Goal: Task Accomplishment & Management: Manage account settings

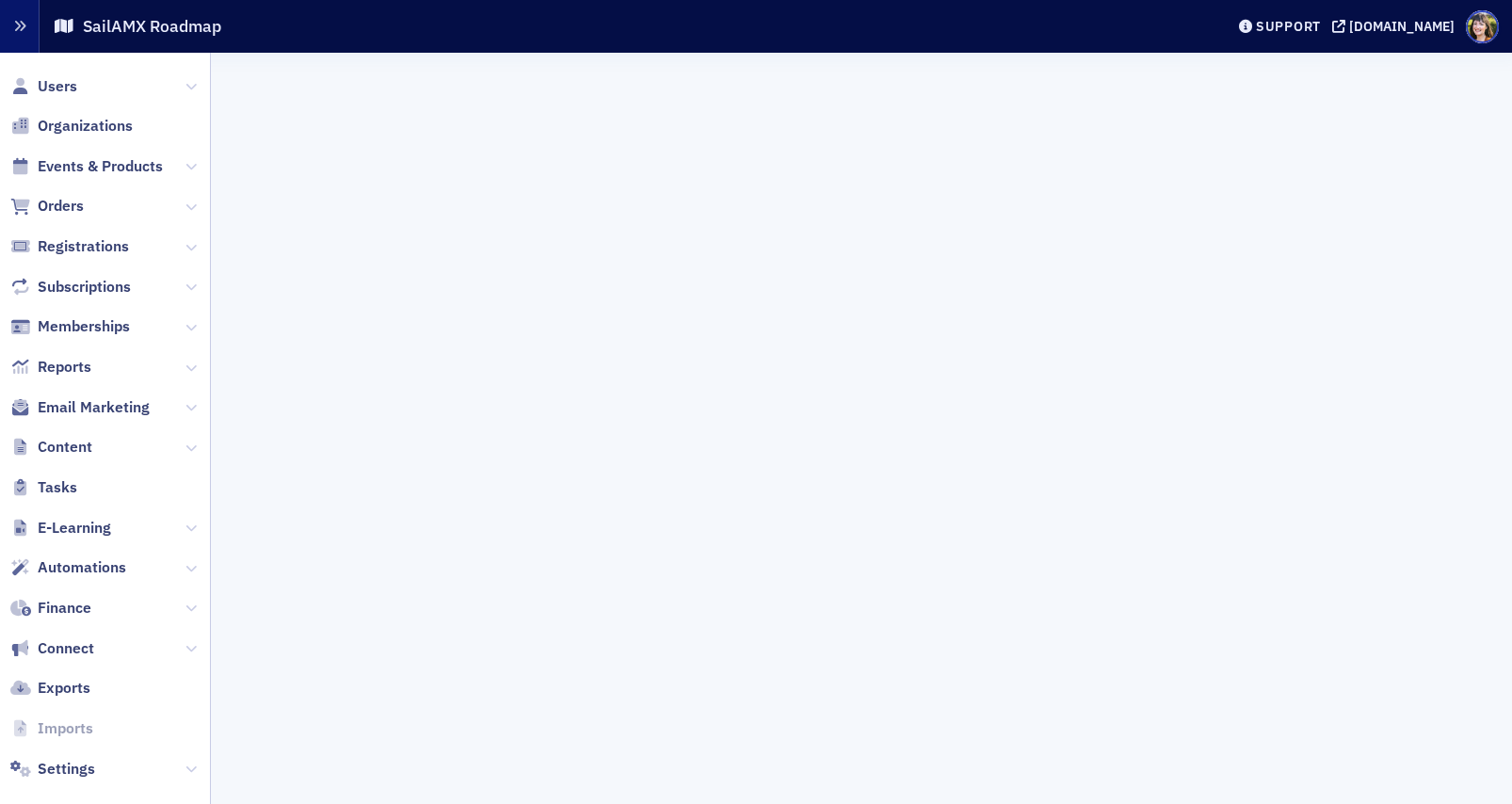
click at [19, 31] on icon "button" at bounding box center [20, 26] width 14 height 14
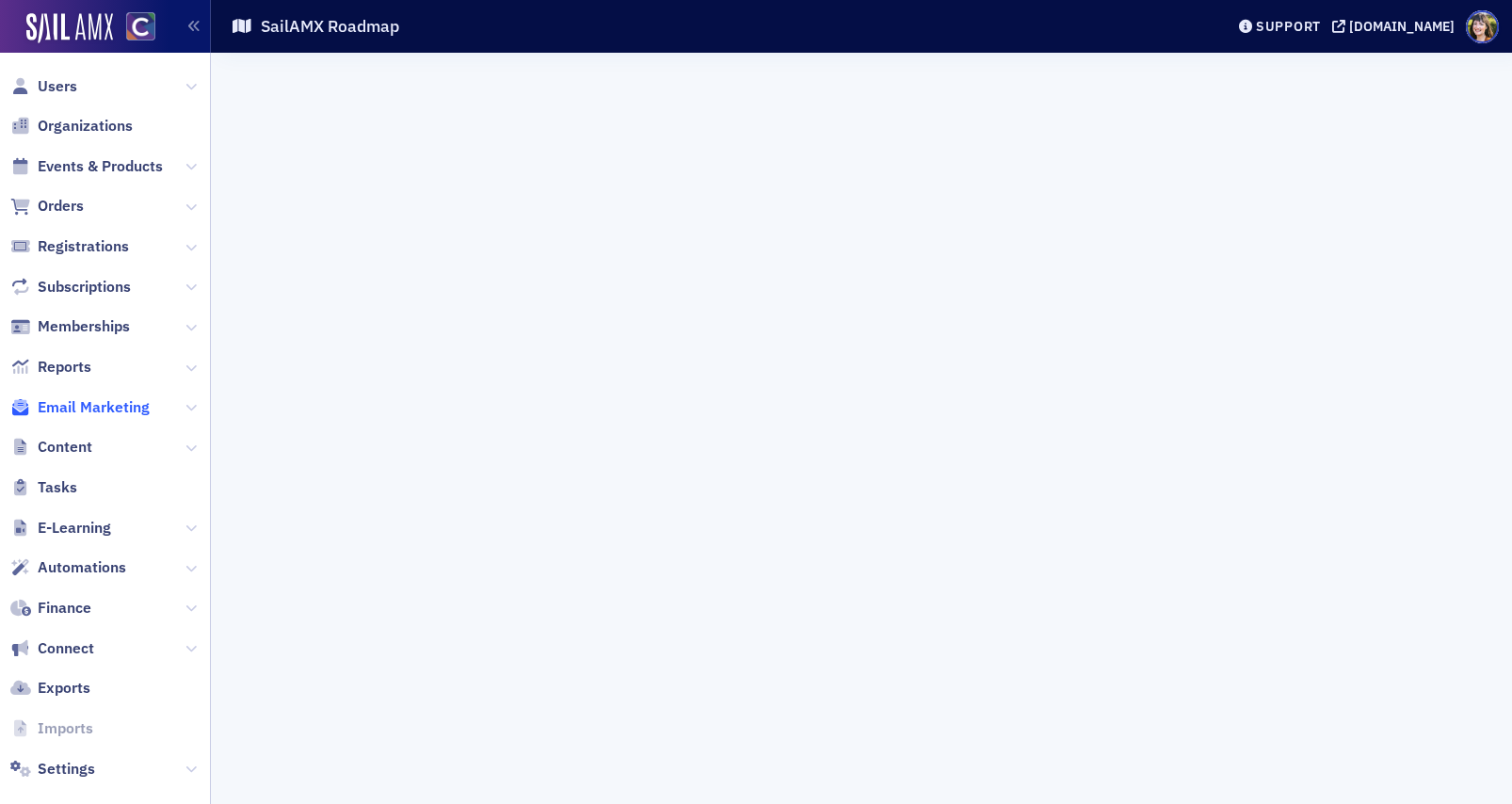
click at [80, 398] on span "Email Marketing" at bounding box center [94, 407] width 113 height 20
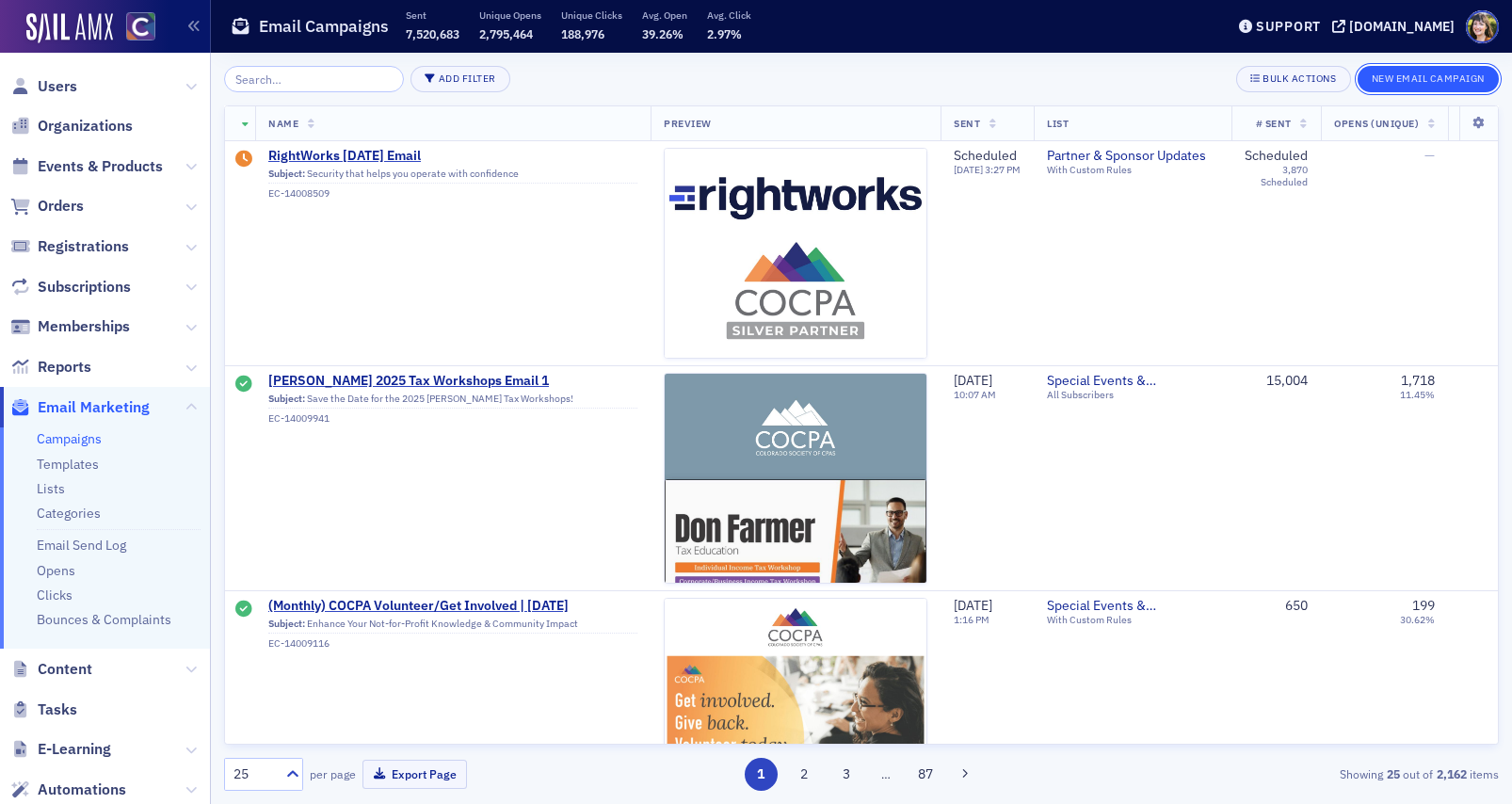
click at [1422, 80] on button "New Email Campaign" at bounding box center [1429, 79] width 142 height 26
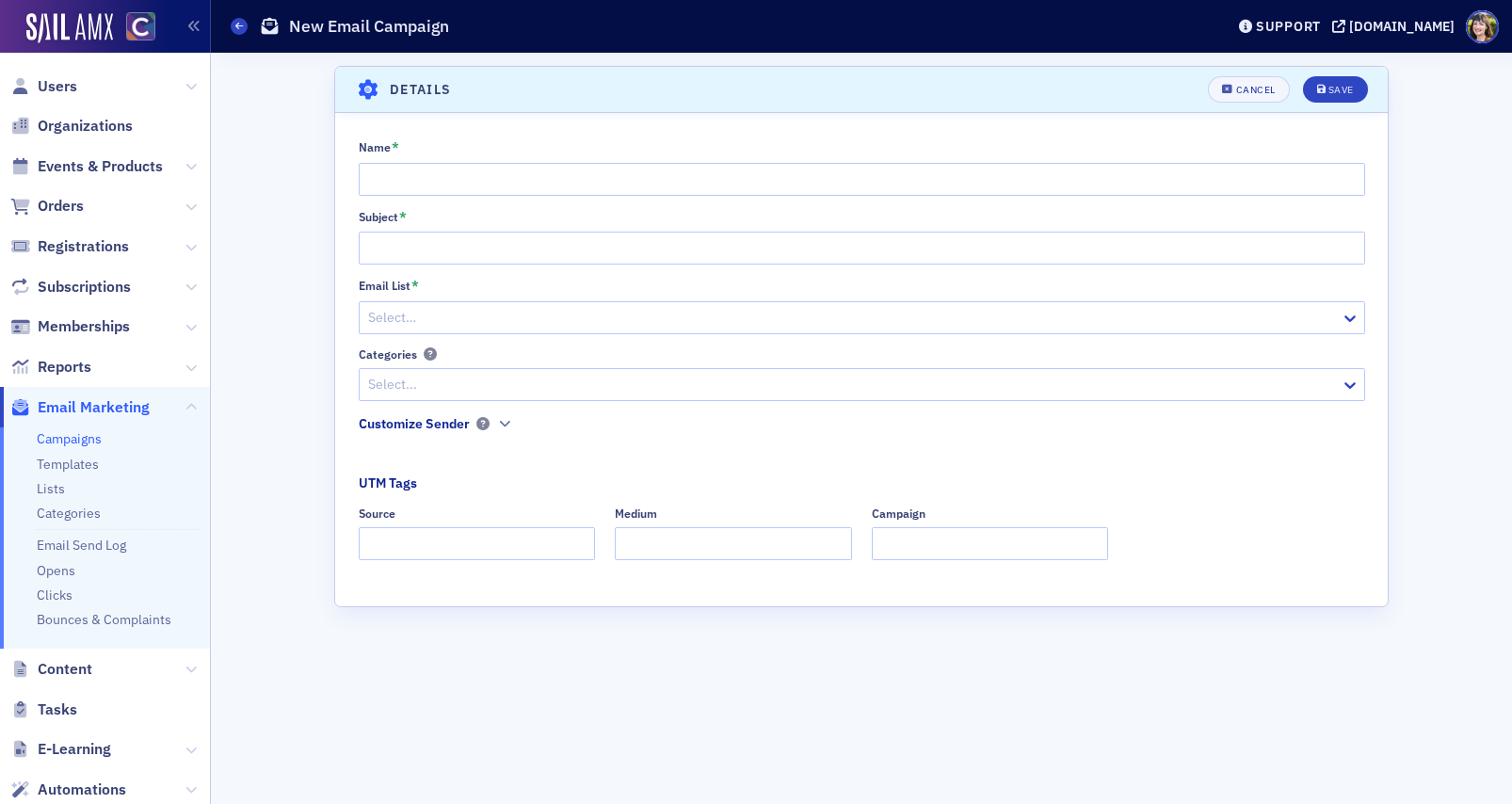
click at [424, 425] on div "Customize Sender" at bounding box center [414, 424] width 112 height 19
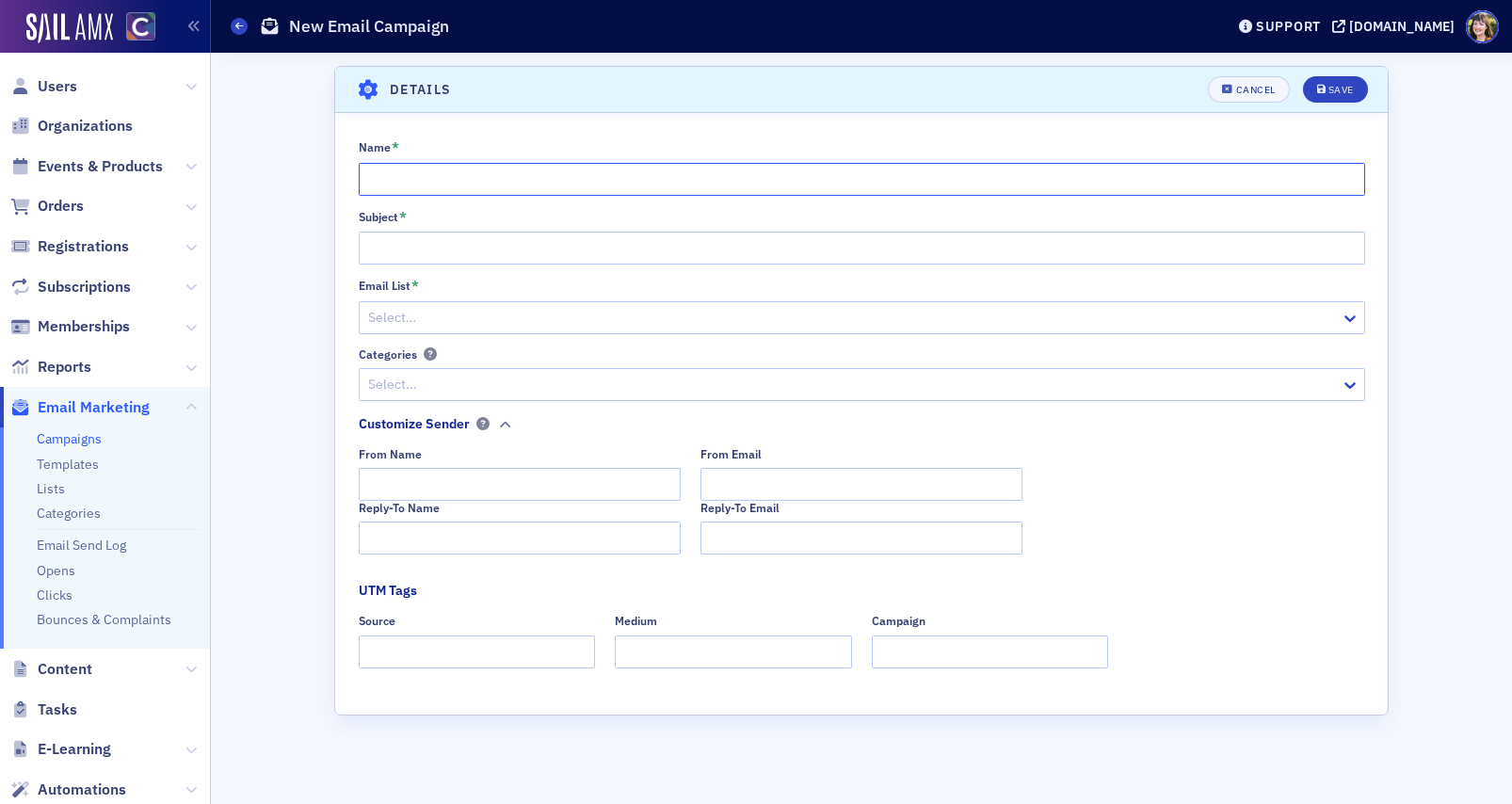
click at [627, 180] on input "Name *" at bounding box center [862, 179] width 1007 height 33
type input "Test"
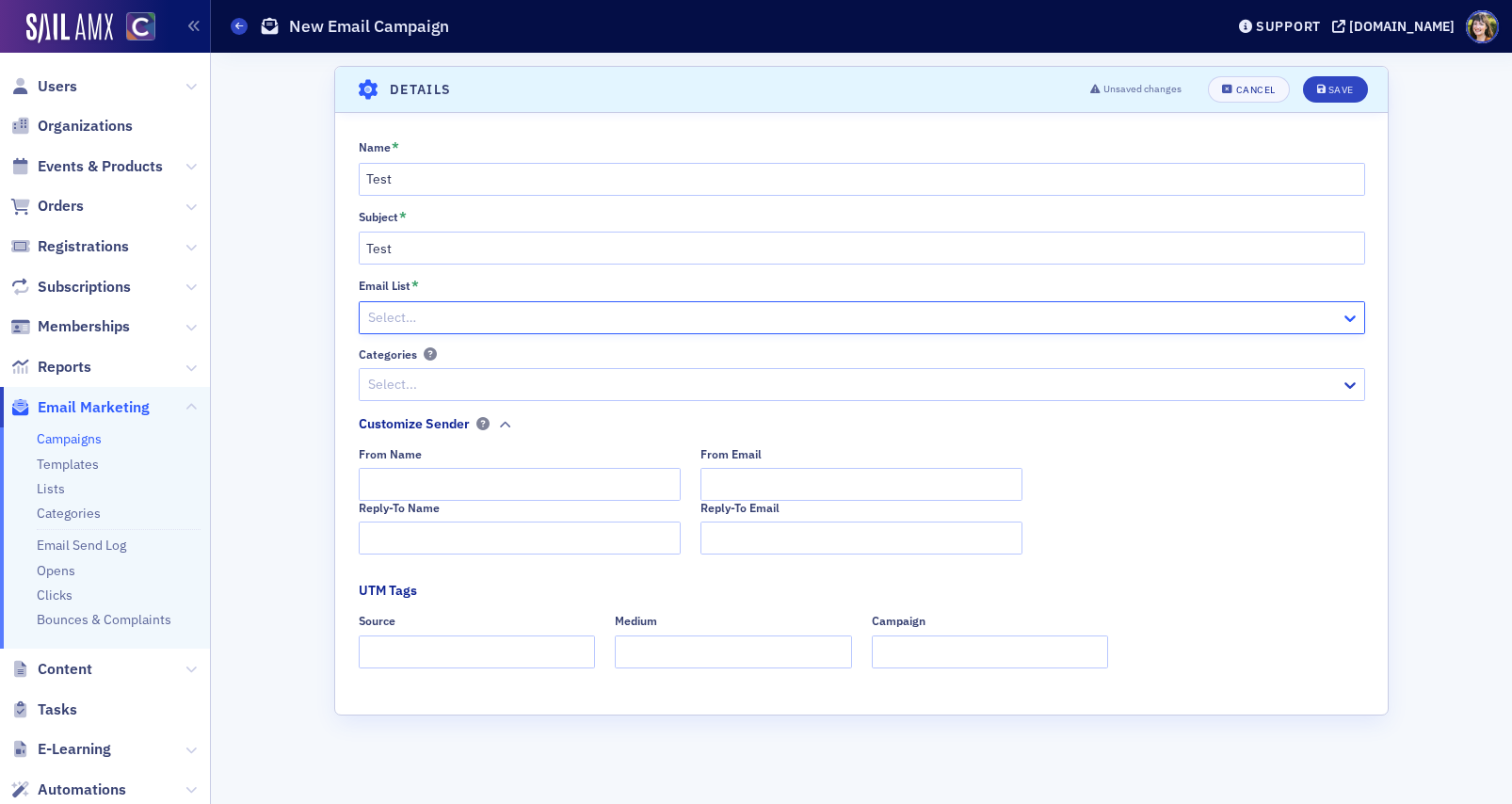
click at [1350, 318] on icon at bounding box center [1350, 318] width 12 height 7
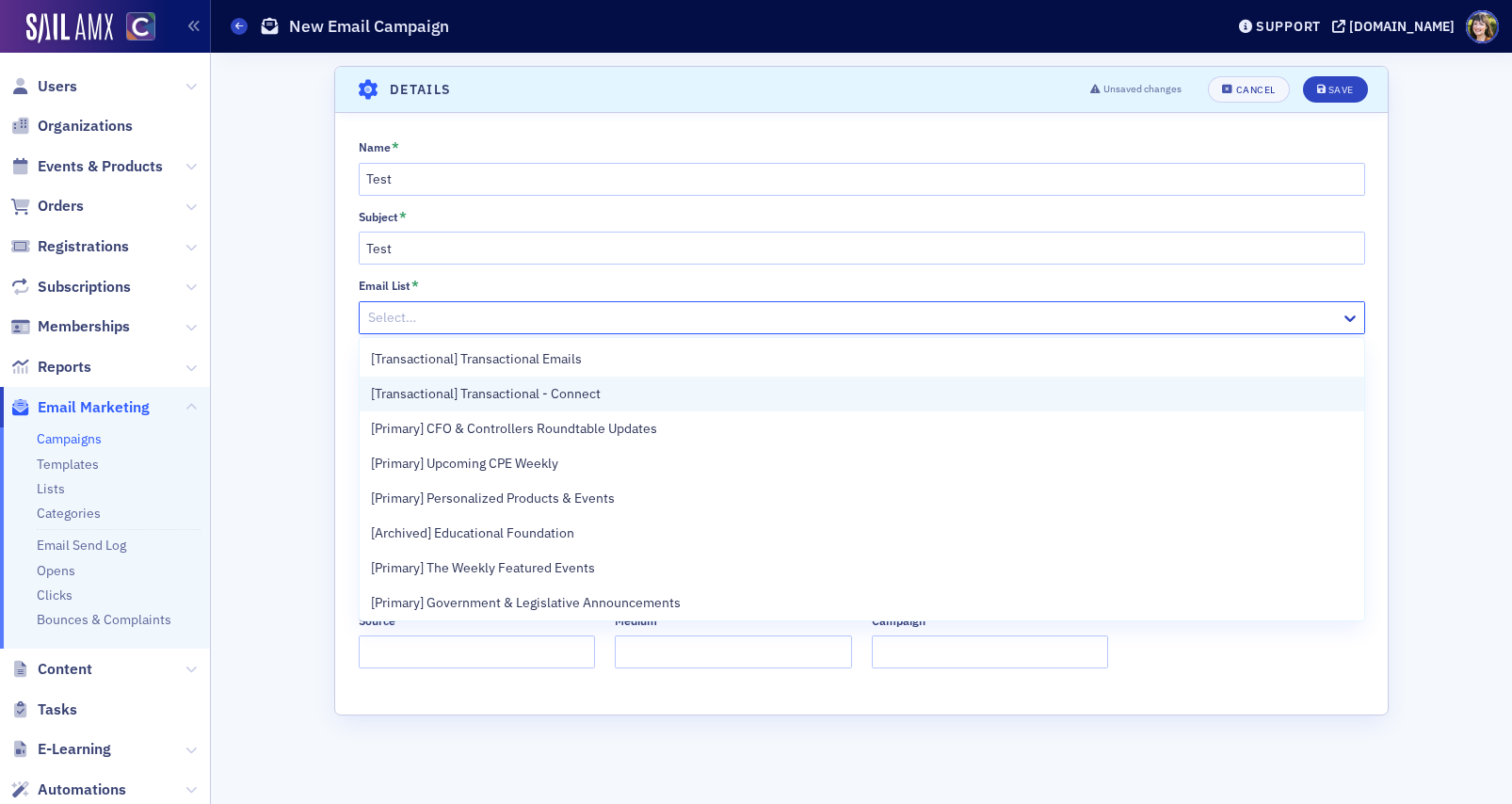
scroll to position [1118, 0]
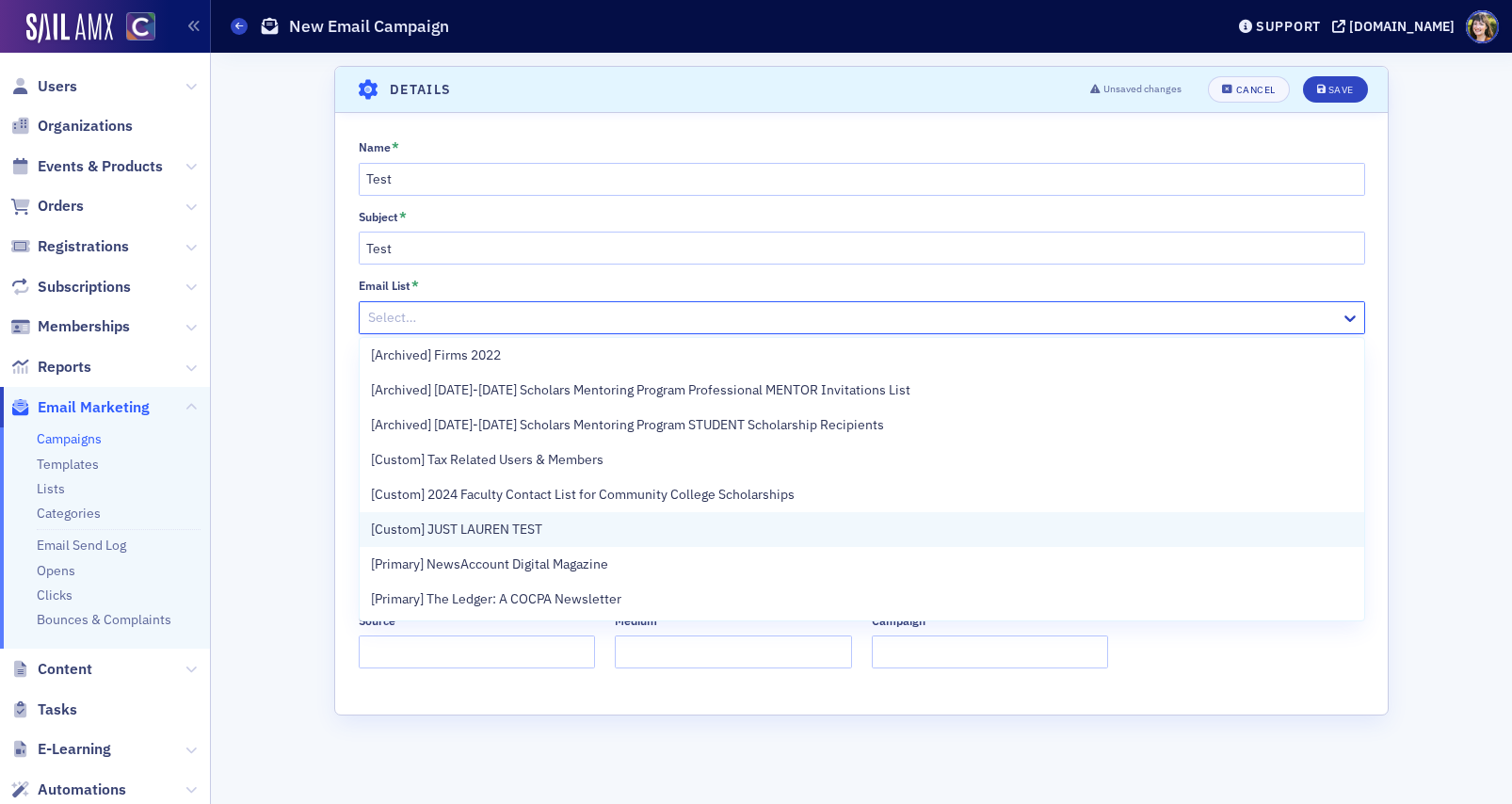
click at [490, 534] on span "[Custom] JUST LAUREN TEST" at bounding box center [456, 530] width 172 height 19
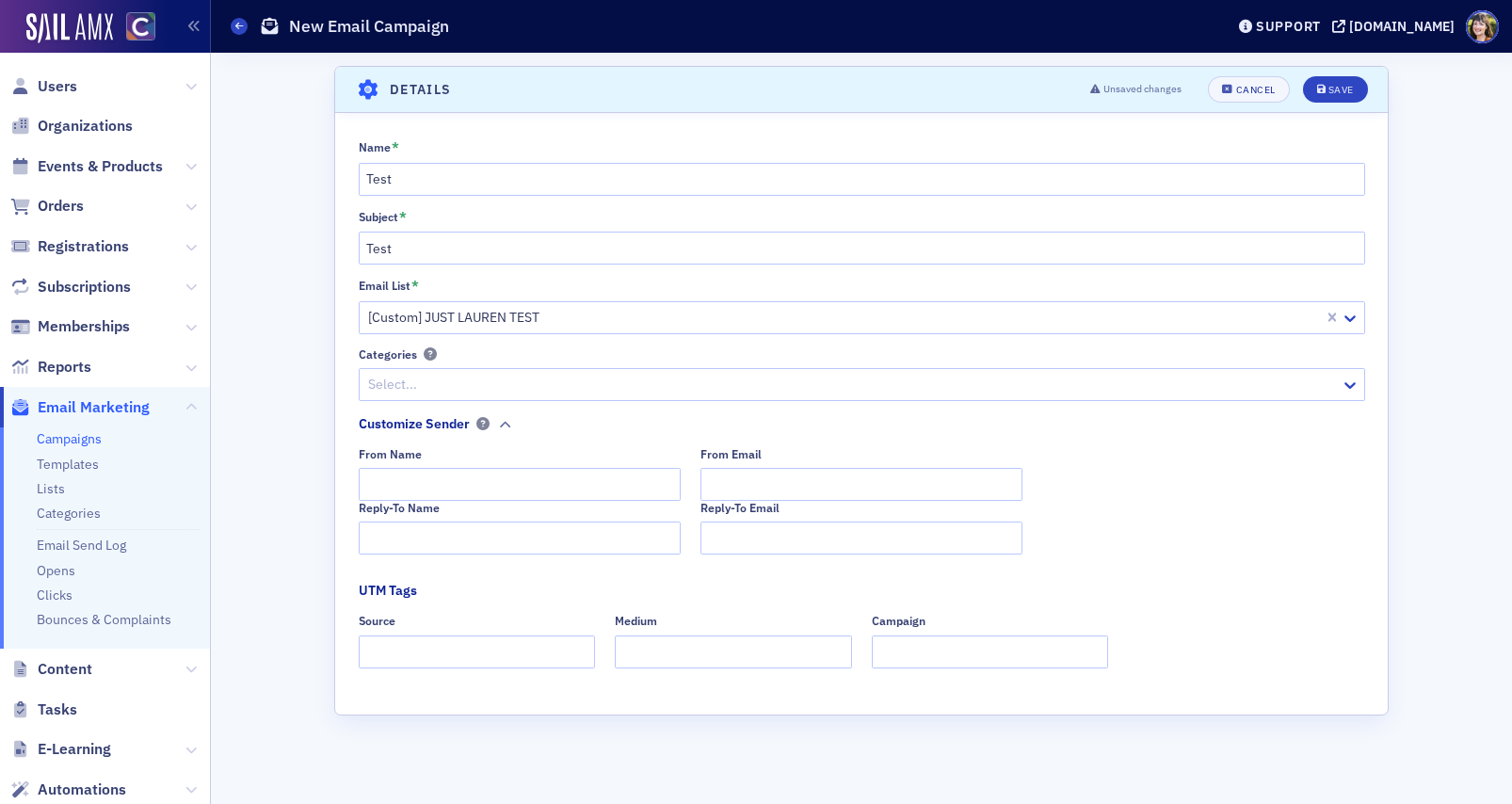
click at [1273, 497] on div "From Name From Email" at bounding box center [862, 473] width 1007 height 53
click at [568, 490] on input "From Name" at bounding box center [520, 484] width 322 height 33
click at [1248, 478] on div "From Name From Email" at bounding box center [862, 473] width 1007 height 53
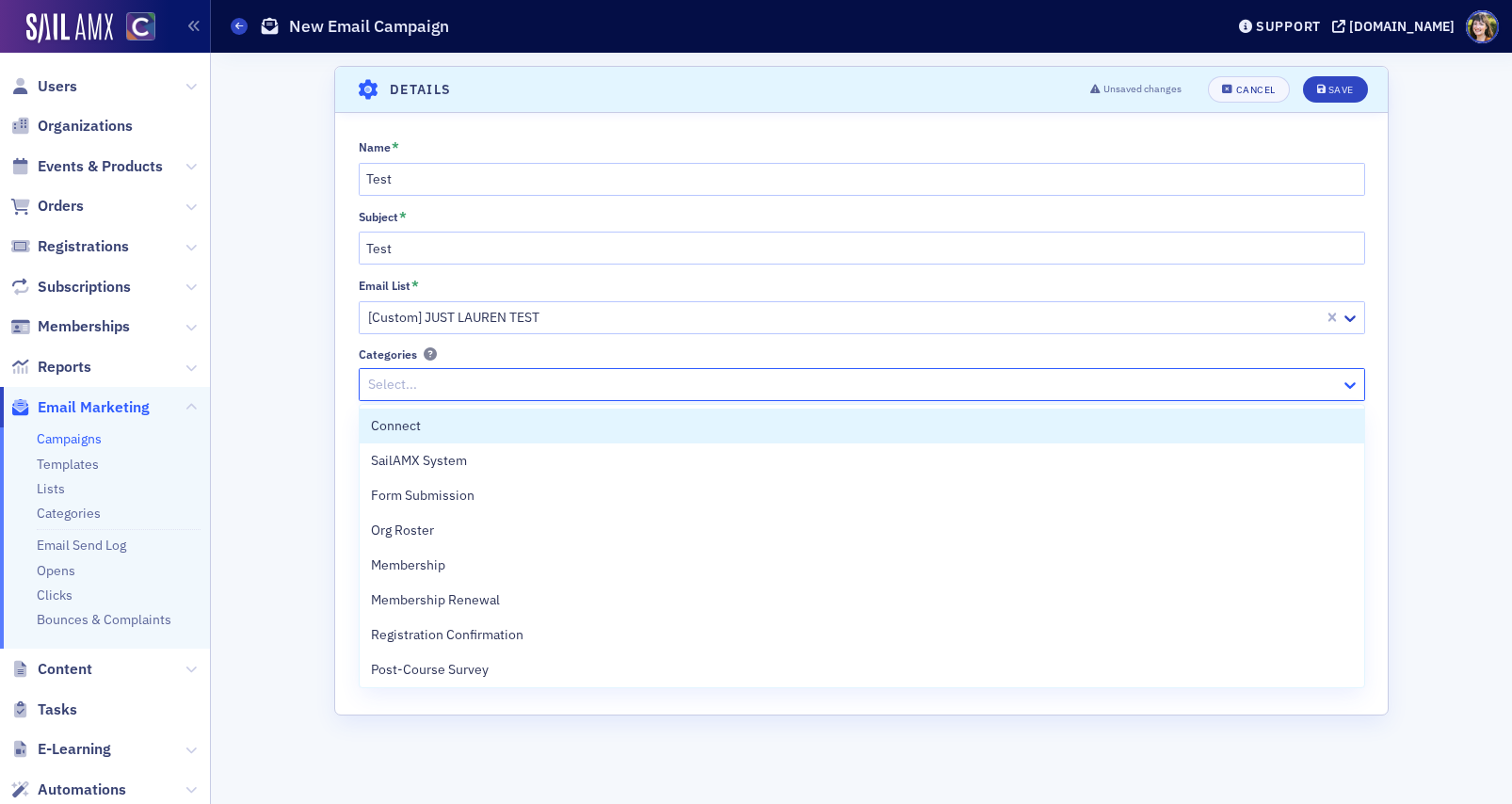
click at [1351, 387] on icon at bounding box center [1349, 384] width 18 height 18
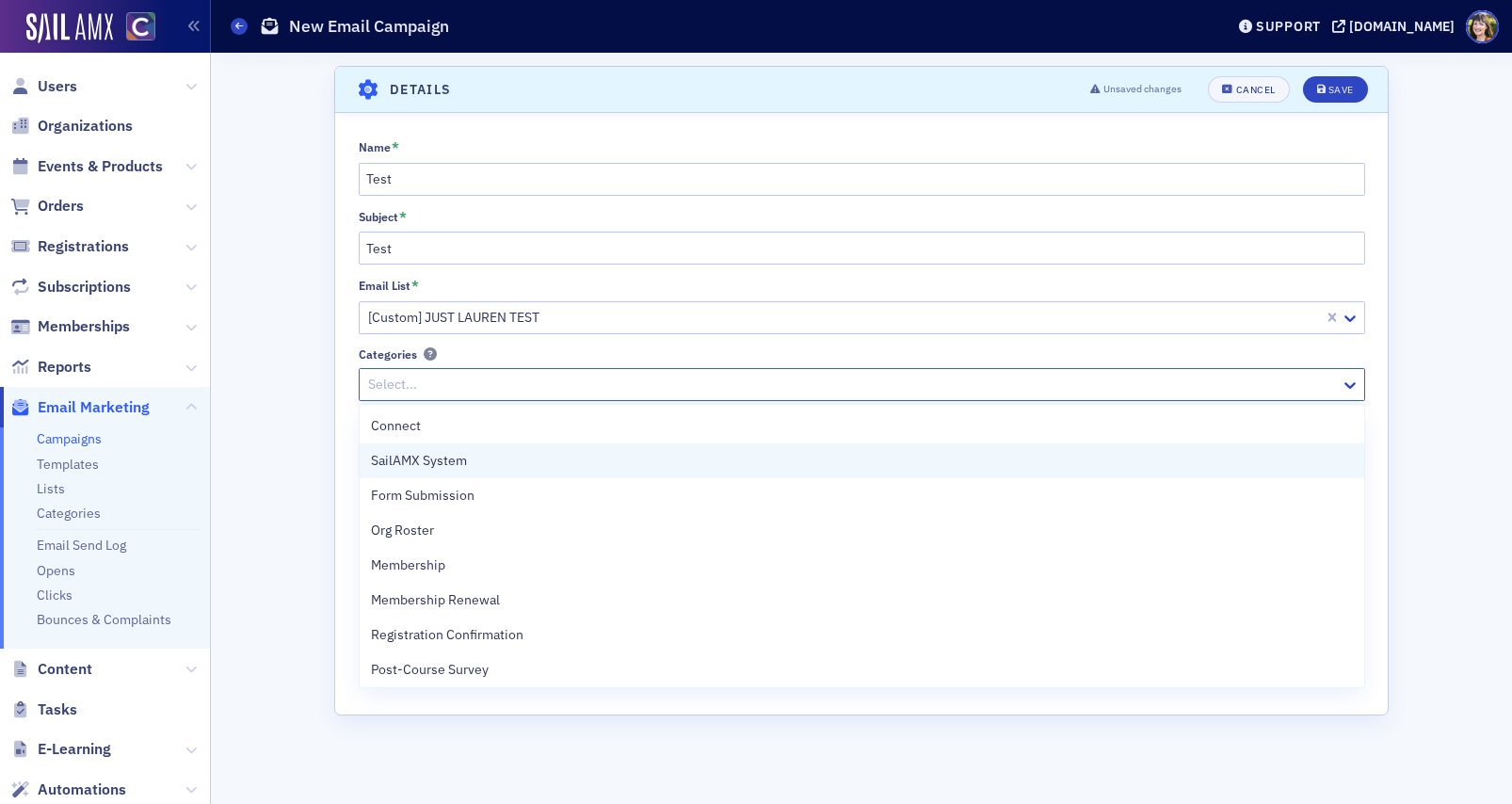
click at [435, 466] on span "SailAMX System" at bounding box center [418, 461] width 96 height 19
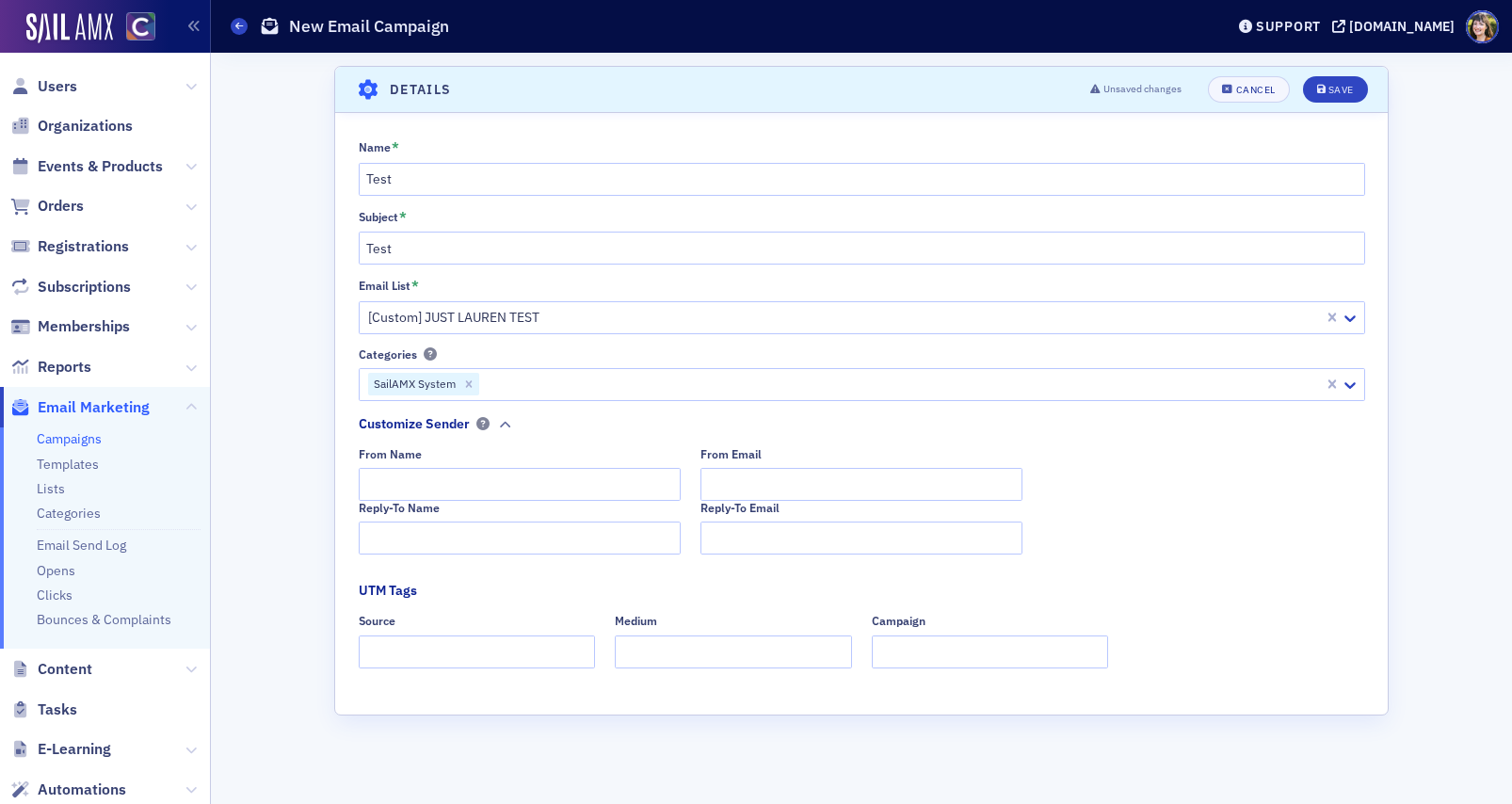
click at [242, 483] on div "Scroll to Details Details Unsaved changes Cancel Save Name * Test Subject * Tes…" at bounding box center [861, 428] width 1274 height 752
click at [279, 547] on div "Scroll to Details Details Unsaved changes Cancel Save Name * Test Subject * Tes…" at bounding box center [861, 428] width 1274 height 752
click at [1327, 92] on span "Save" at bounding box center [1335, 89] width 37 height 11
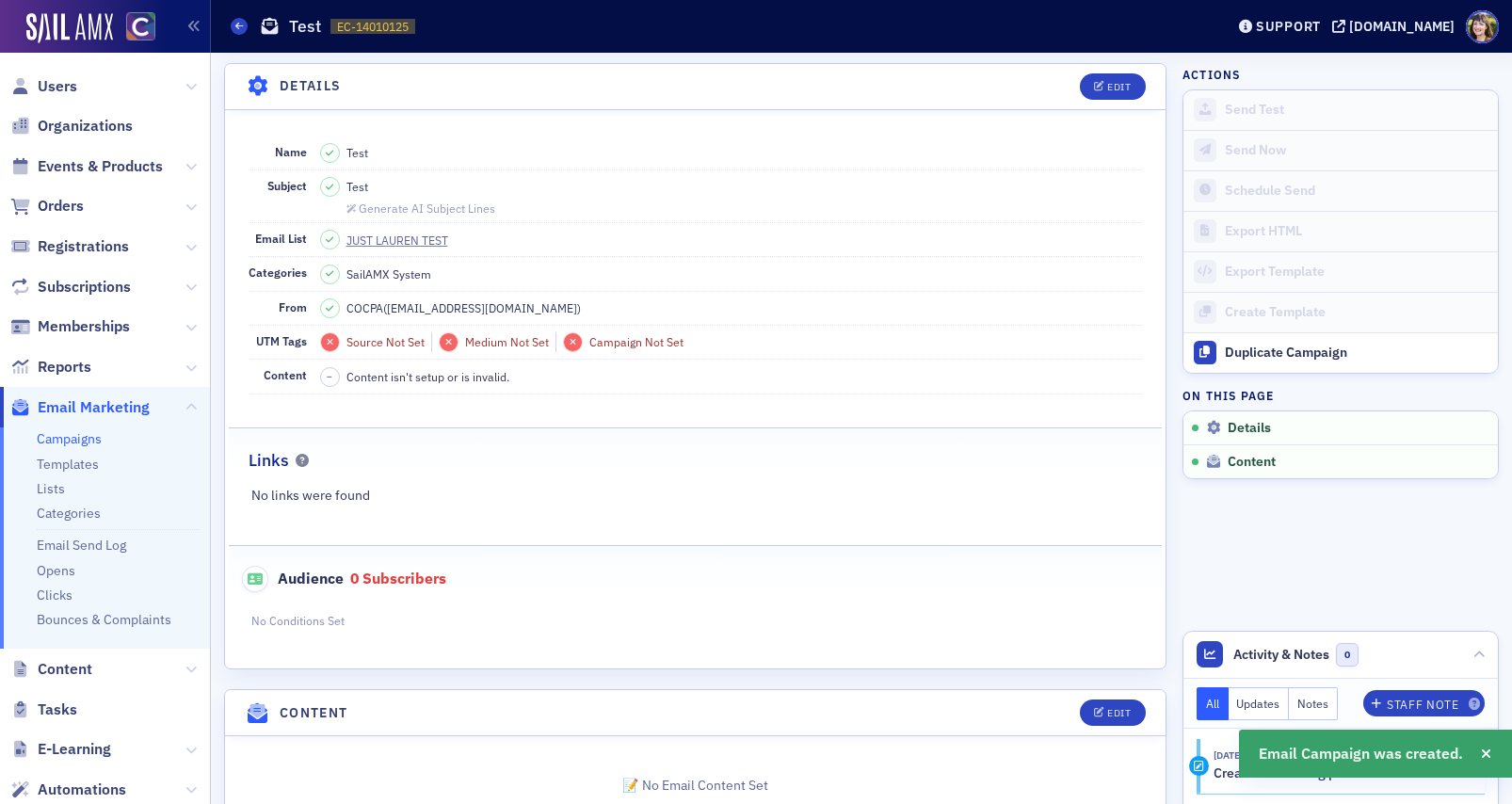
scroll to position [150, 0]
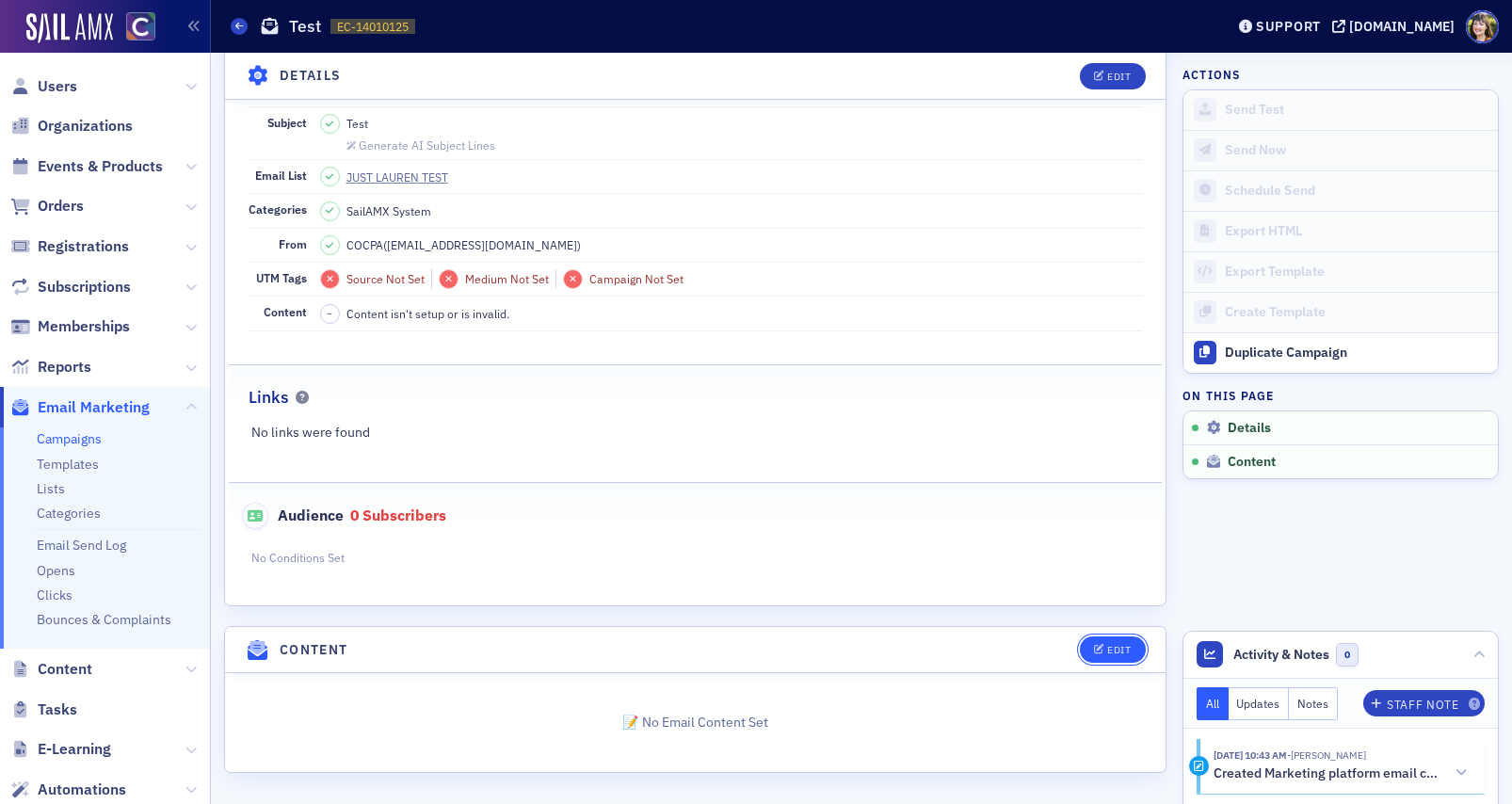
click at [1106, 646] on span "Edit" at bounding box center [1112, 650] width 37 height 11
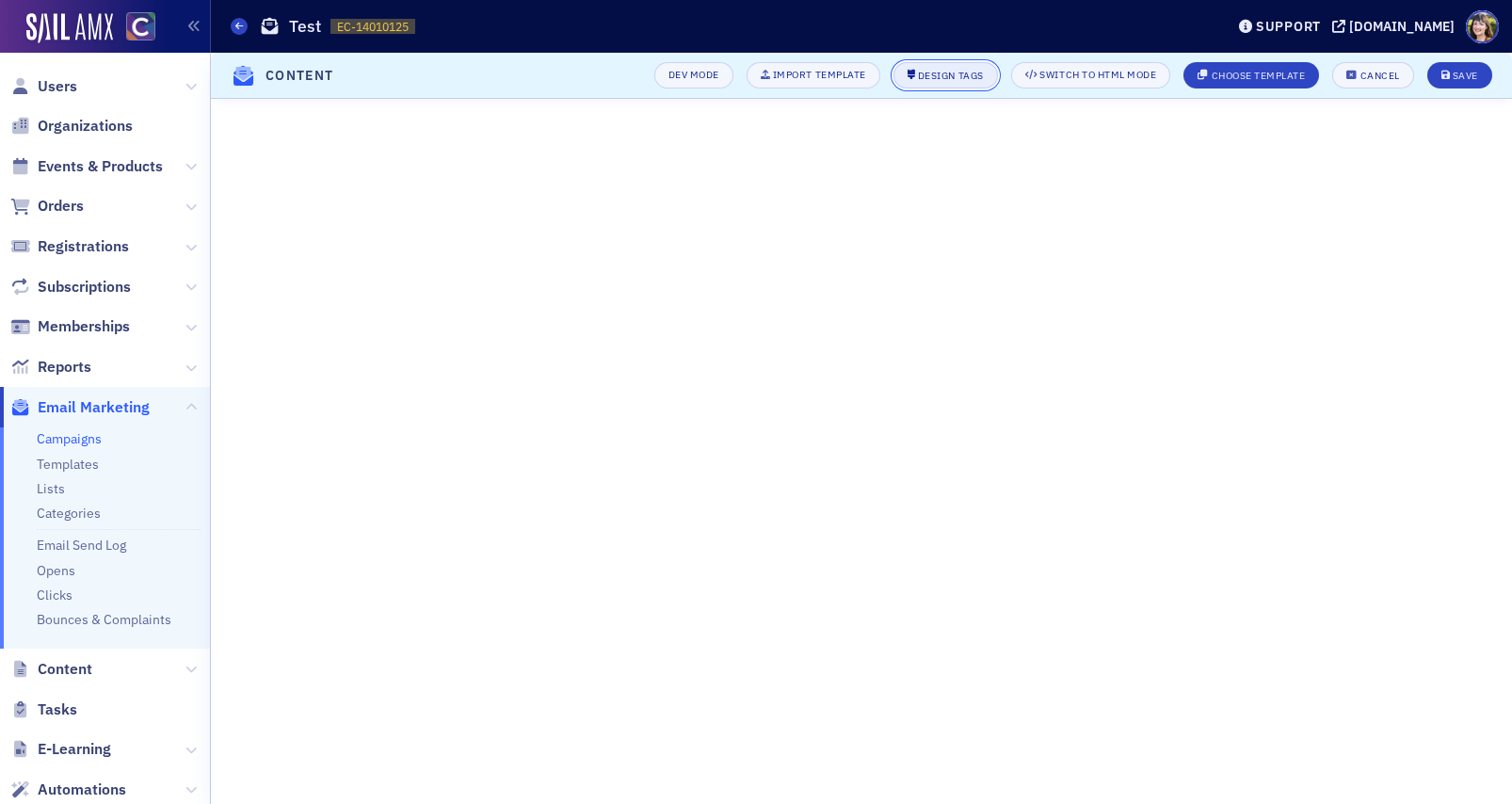
click at [940, 80] on div "Design Tags" at bounding box center [950, 76] width 66 height 11
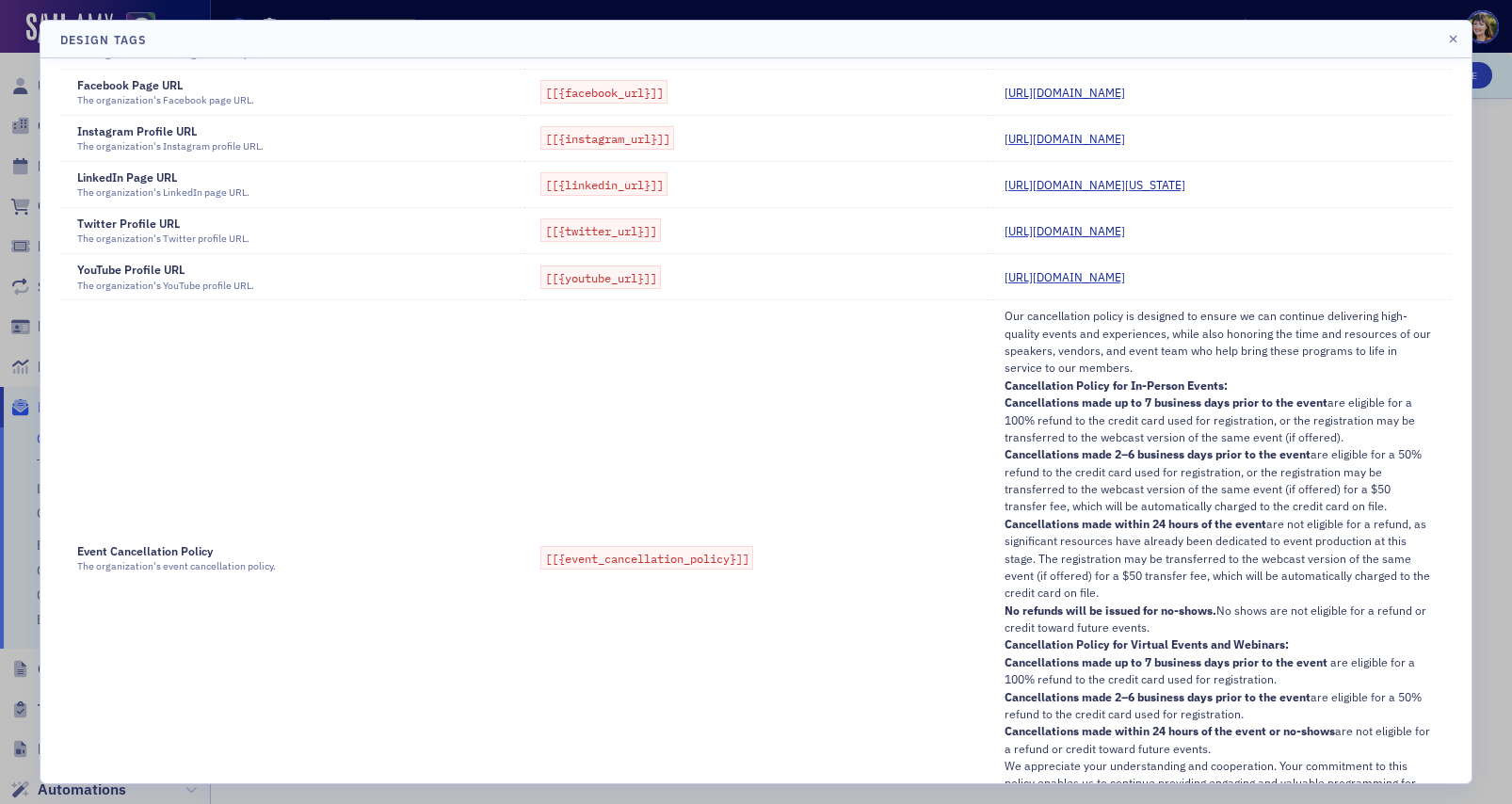
scroll to position [1373, 0]
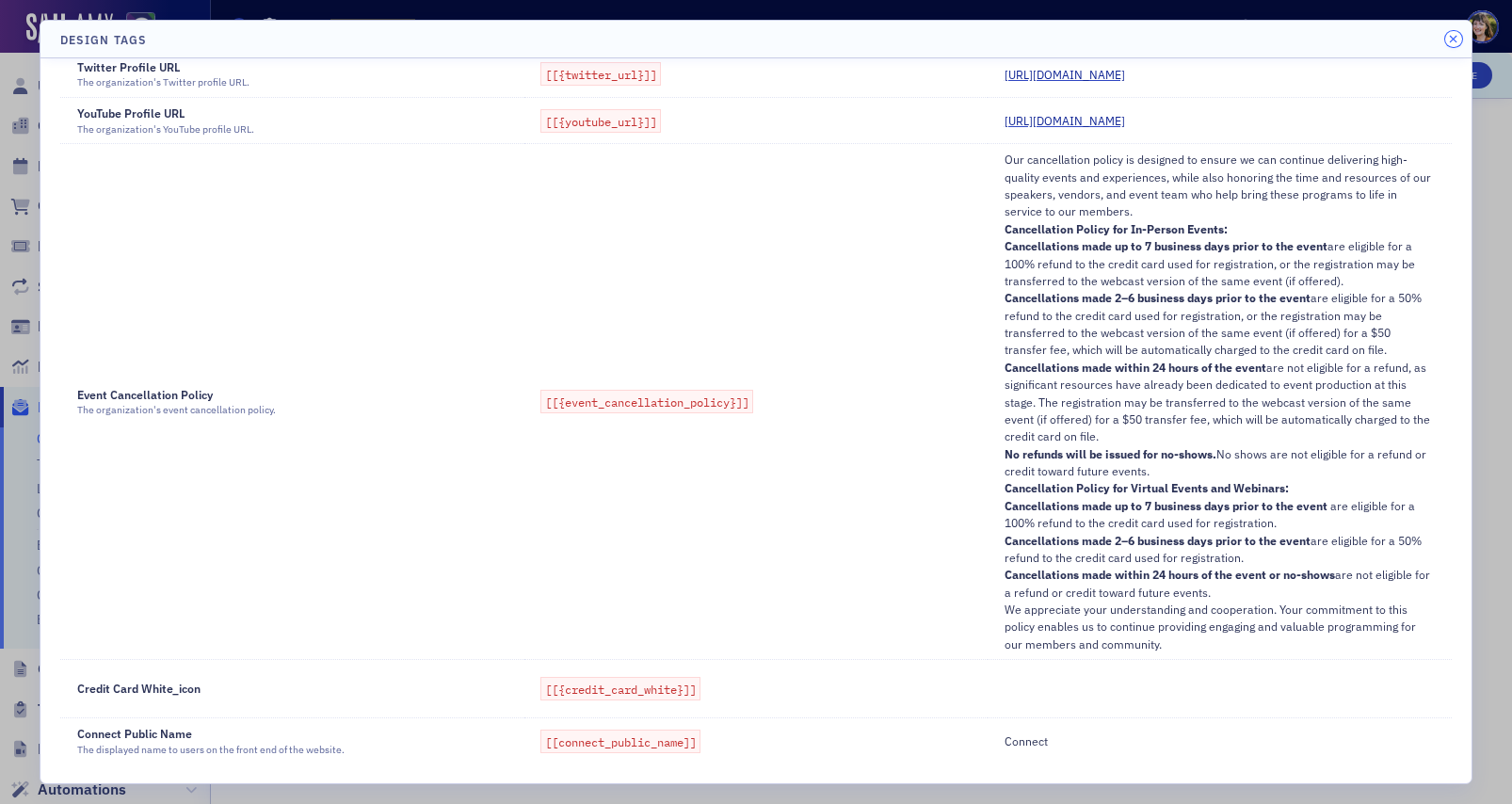
click at [1457, 38] on icon "button" at bounding box center [1453, 40] width 9 height 12
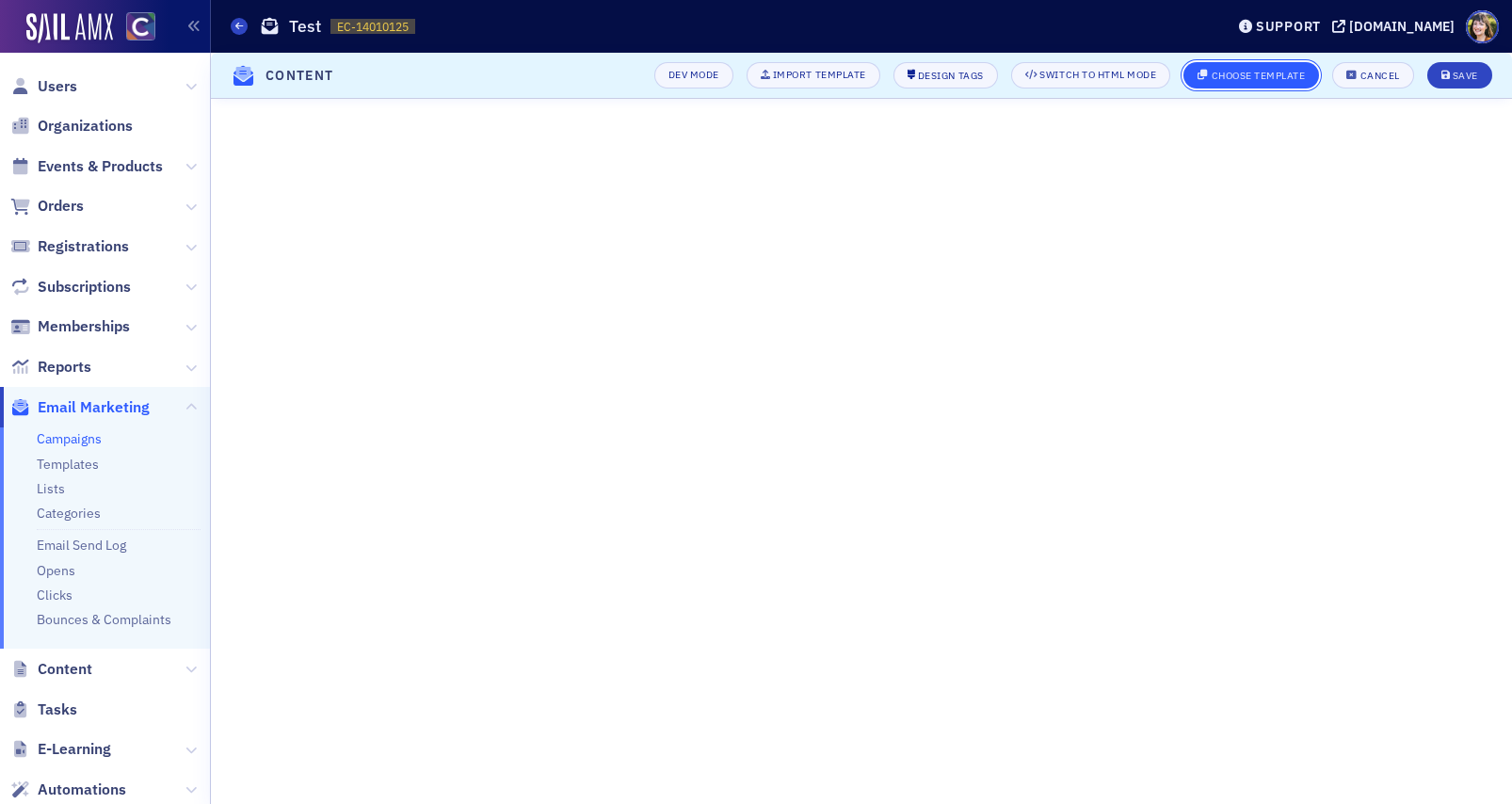
click at [1245, 73] on div "Choose Template" at bounding box center [1258, 76] width 94 height 11
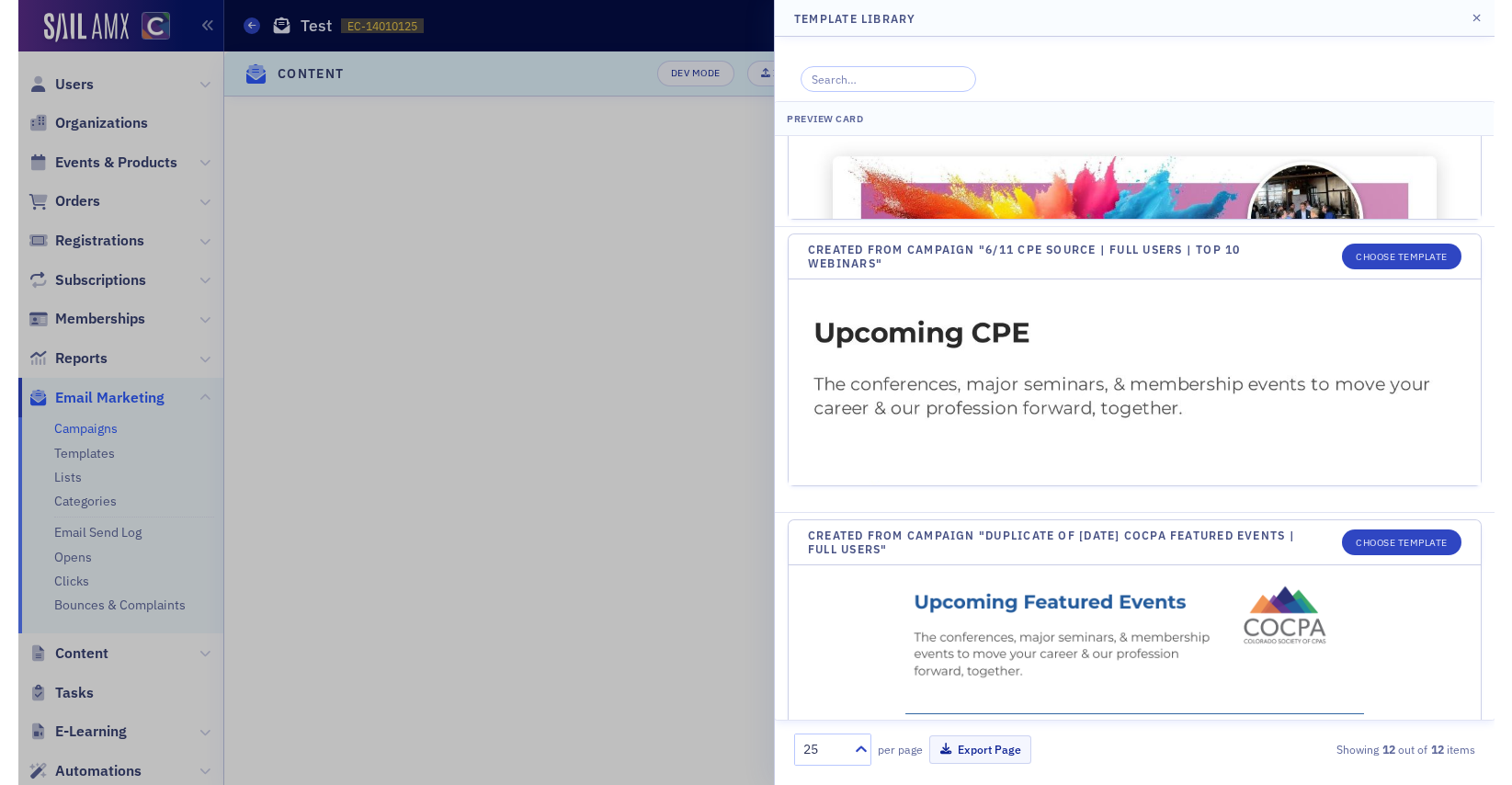
scroll to position [0, 0]
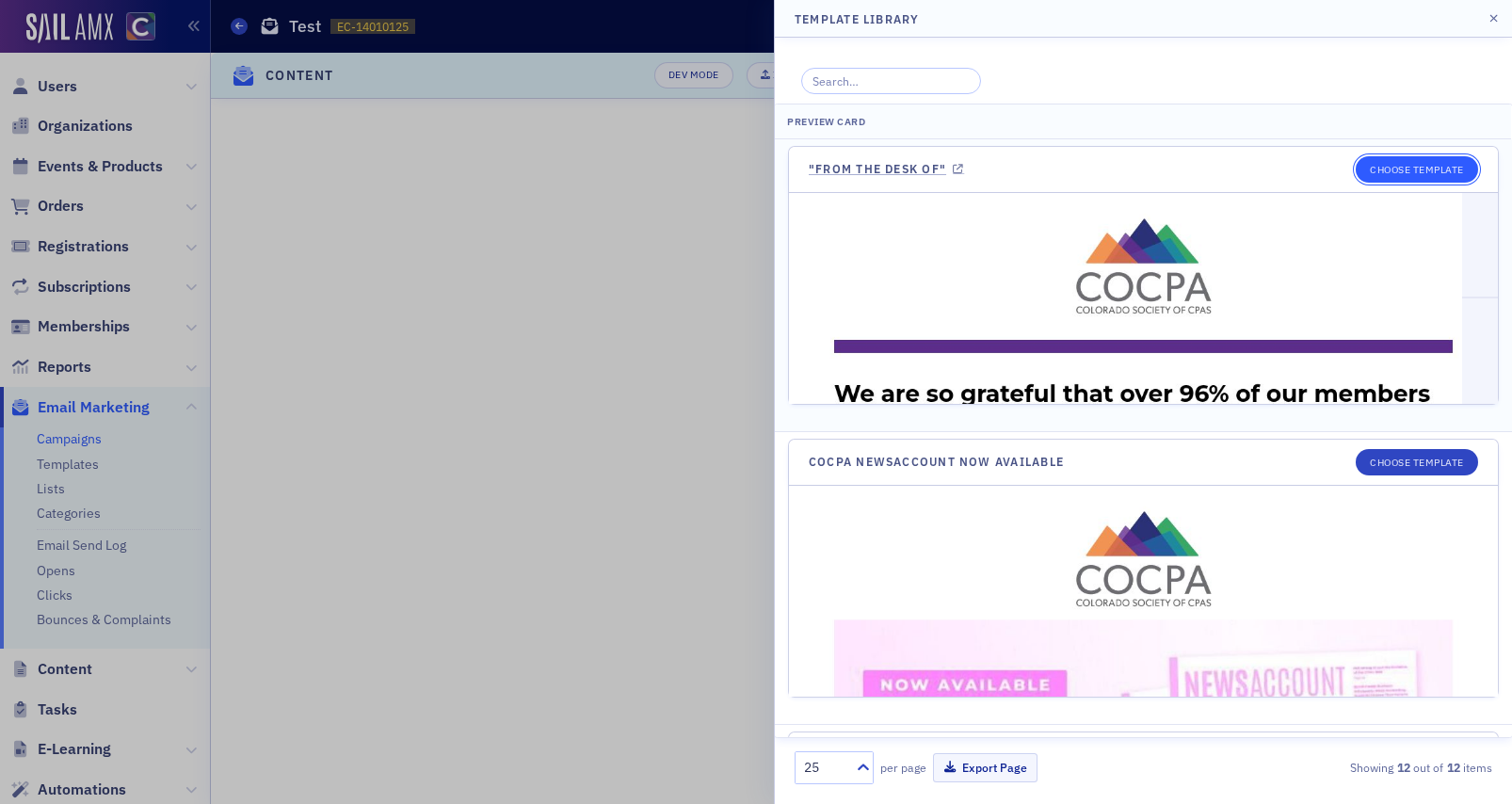
click at [1443, 176] on button "Choose Template" at bounding box center [1417, 169] width 122 height 26
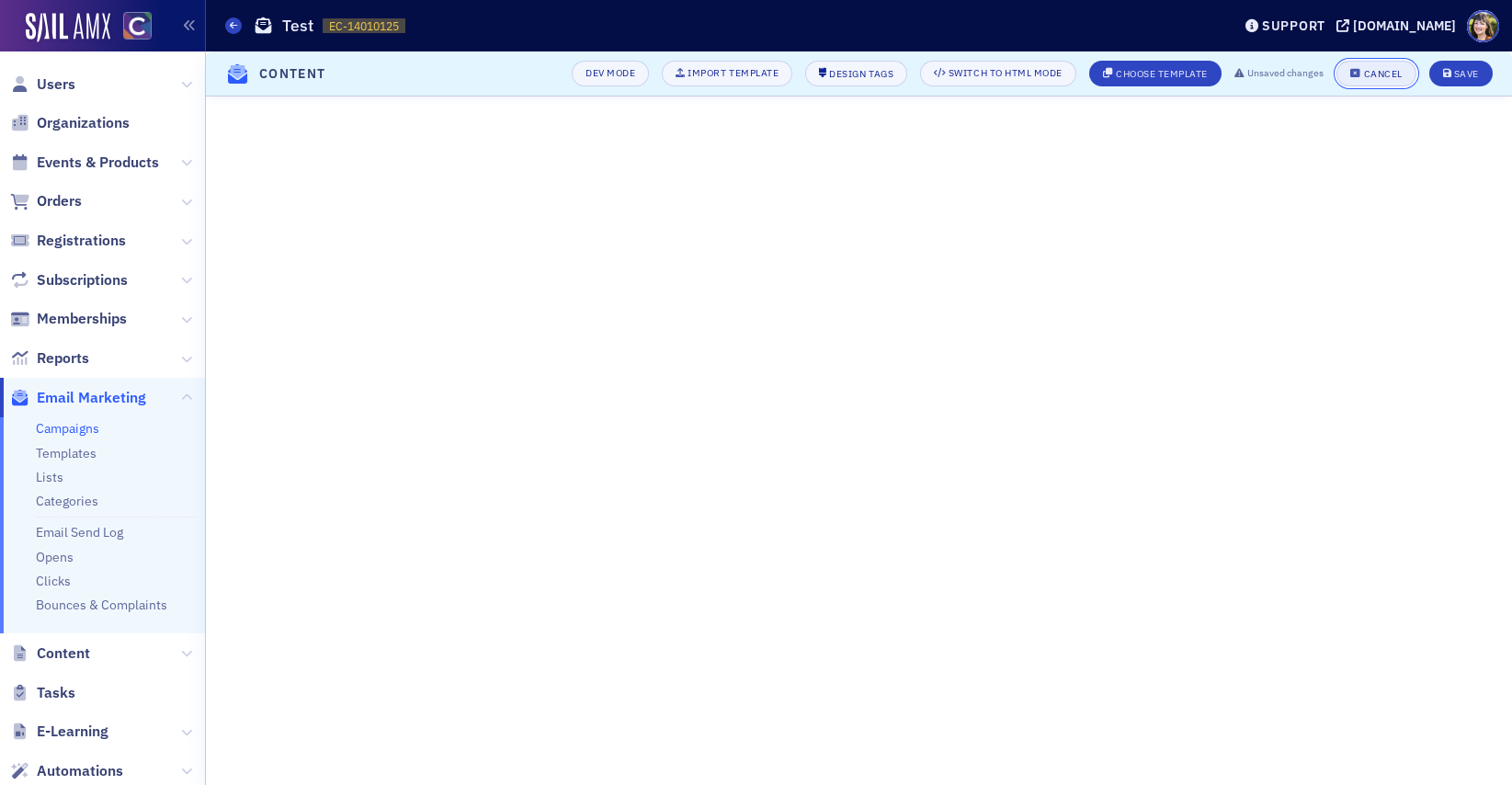
click at [1379, 78] on div "Cancel" at bounding box center [1383, 74] width 39 height 10
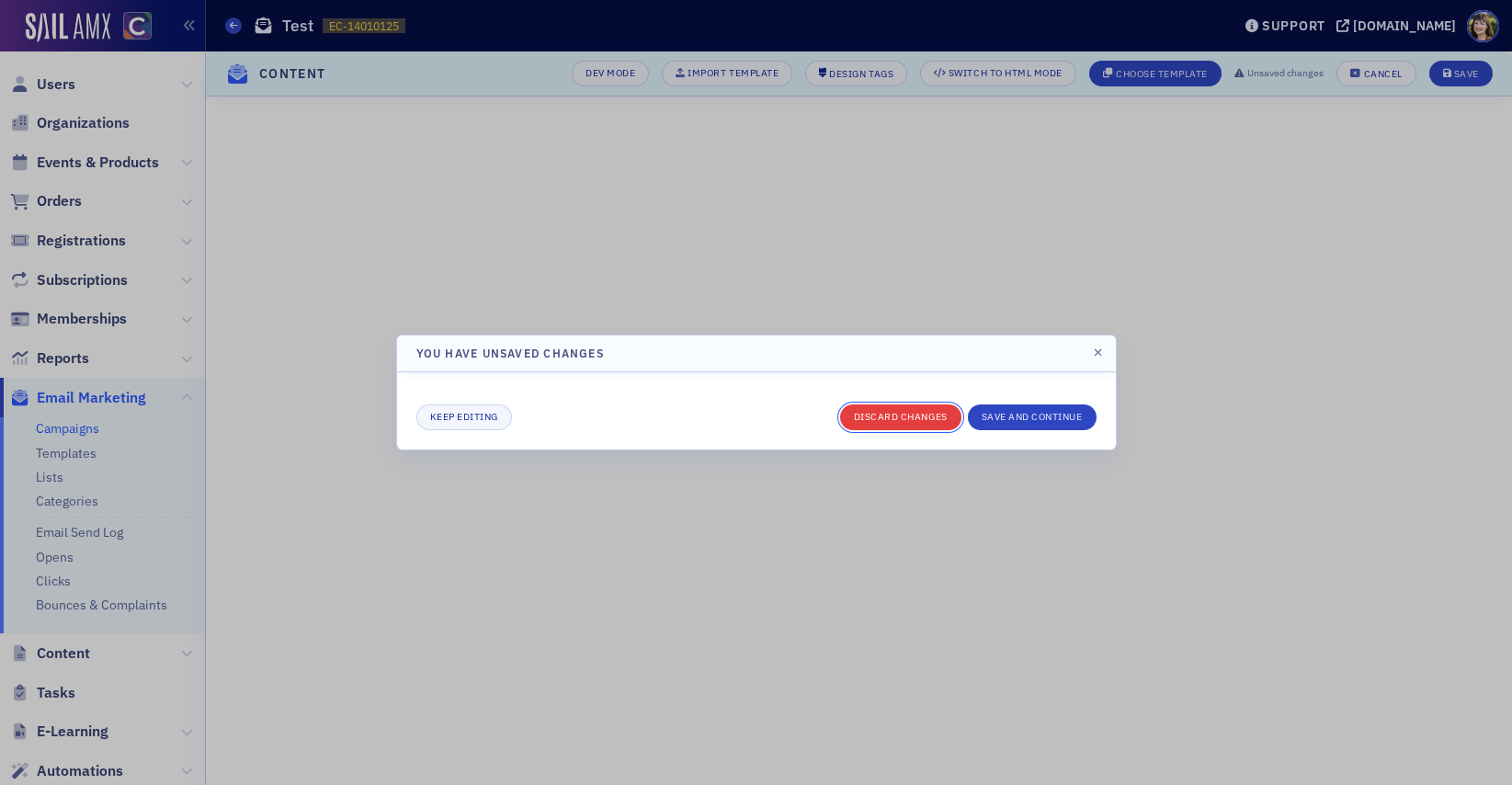
click at [931, 417] on button "Discard changes" at bounding box center [900, 417] width 121 height 26
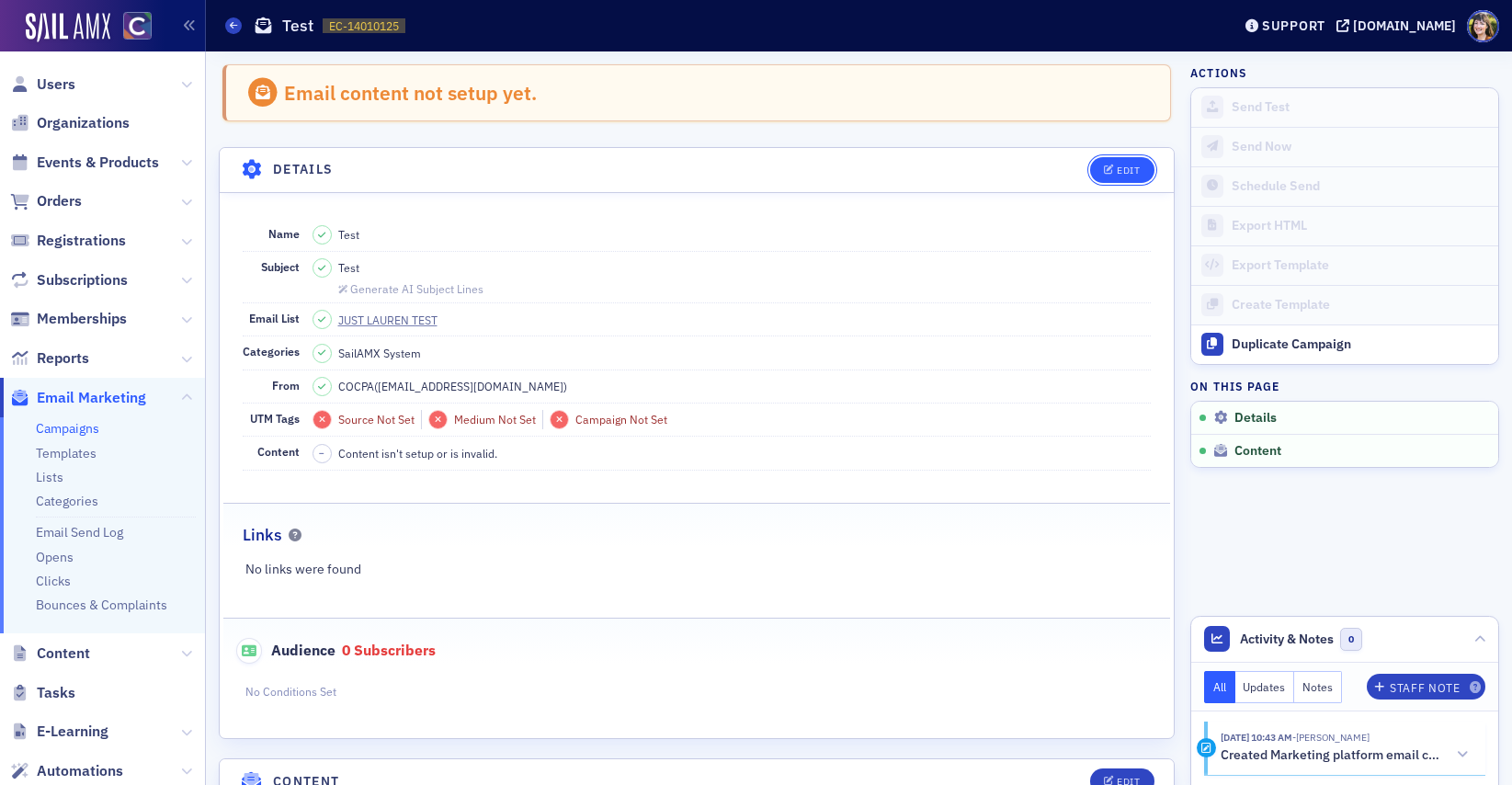
click at [1132, 172] on div "Edit" at bounding box center [1128, 170] width 23 height 10
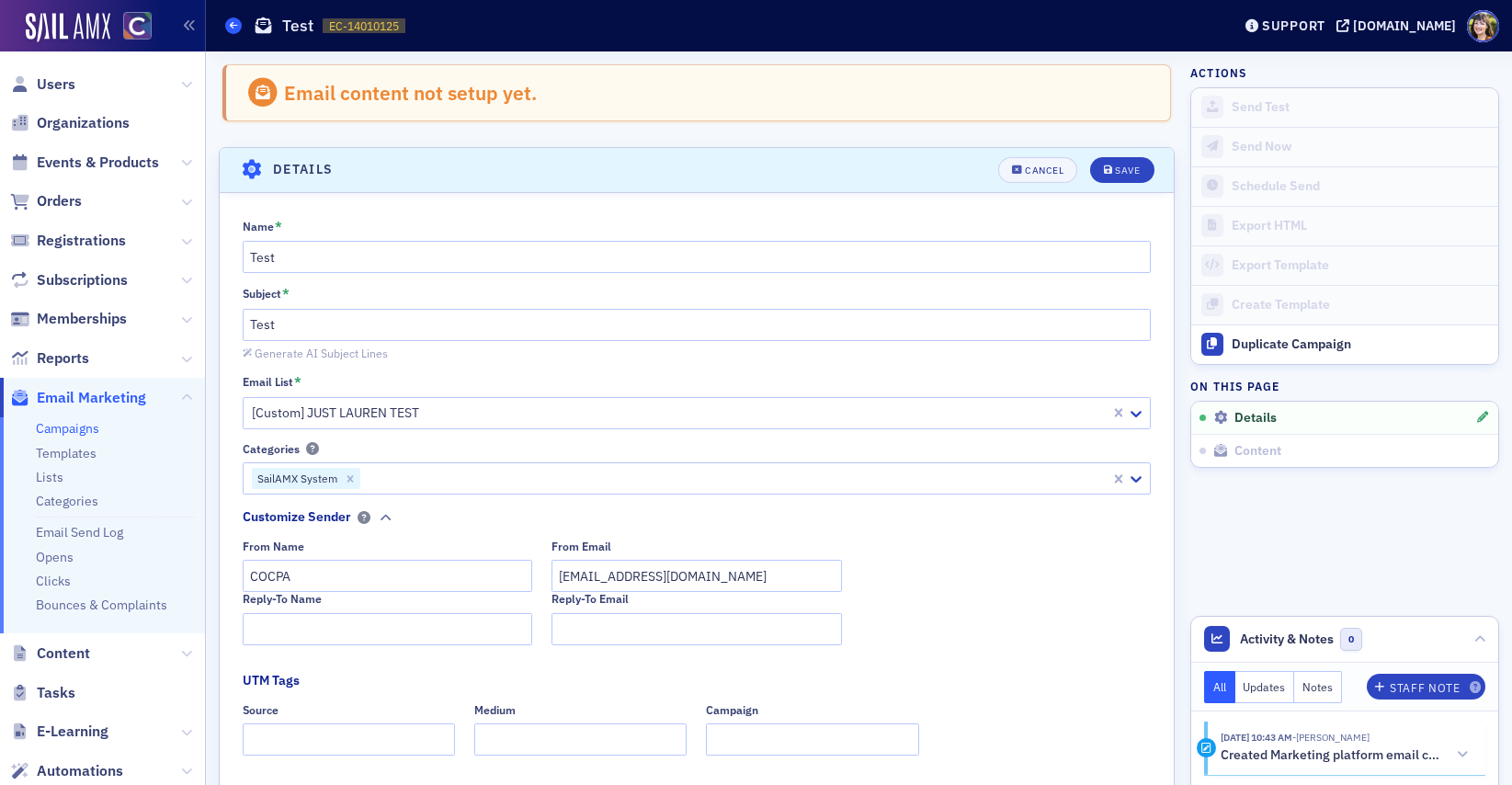
click at [236, 23] on icon at bounding box center [234, 25] width 8 height 9
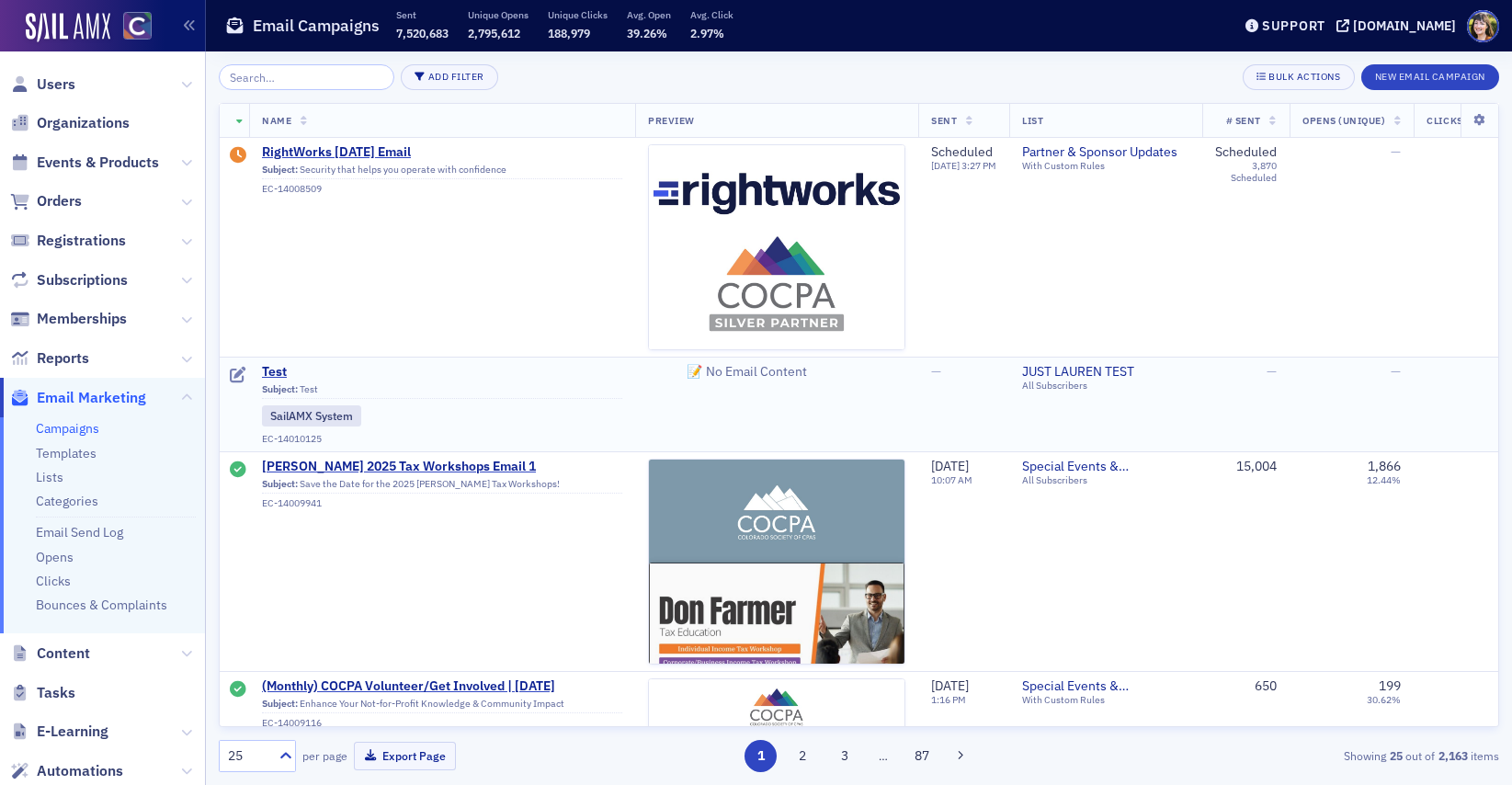
click at [235, 373] on icon at bounding box center [238, 374] width 16 height 16
click at [486, 402] on div "Subject: Test SailAMX System EC-14010125" at bounding box center [442, 414] width 361 height 62
click at [239, 373] on icon at bounding box center [238, 374] width 16 height 16
click at [277, 369] on span "Test" at bounding box center [442, 371] width 361 height 16
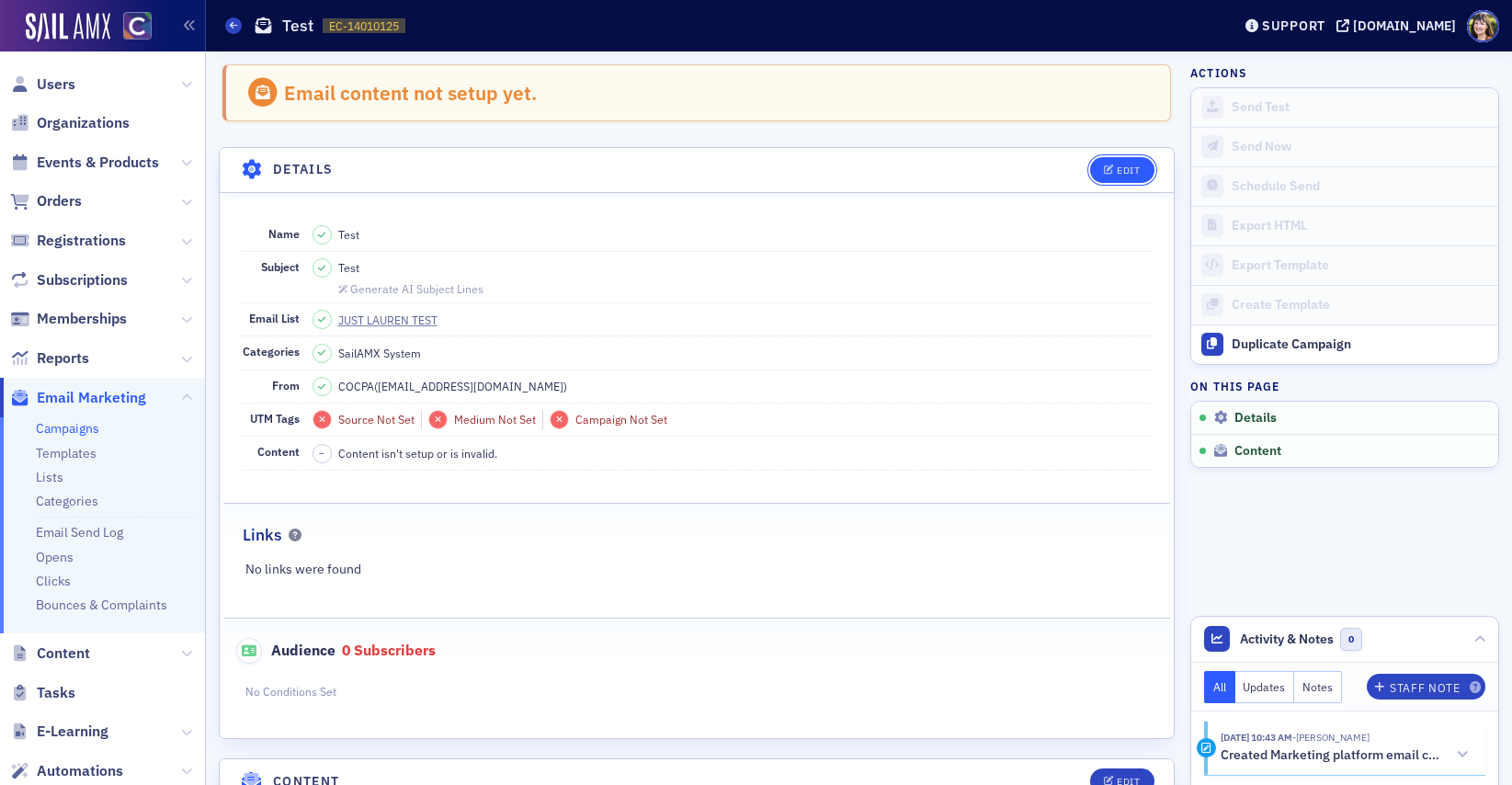
click at [1135, 168] on div "Edit" at bounding box center [1128, 170] width 23 height 10
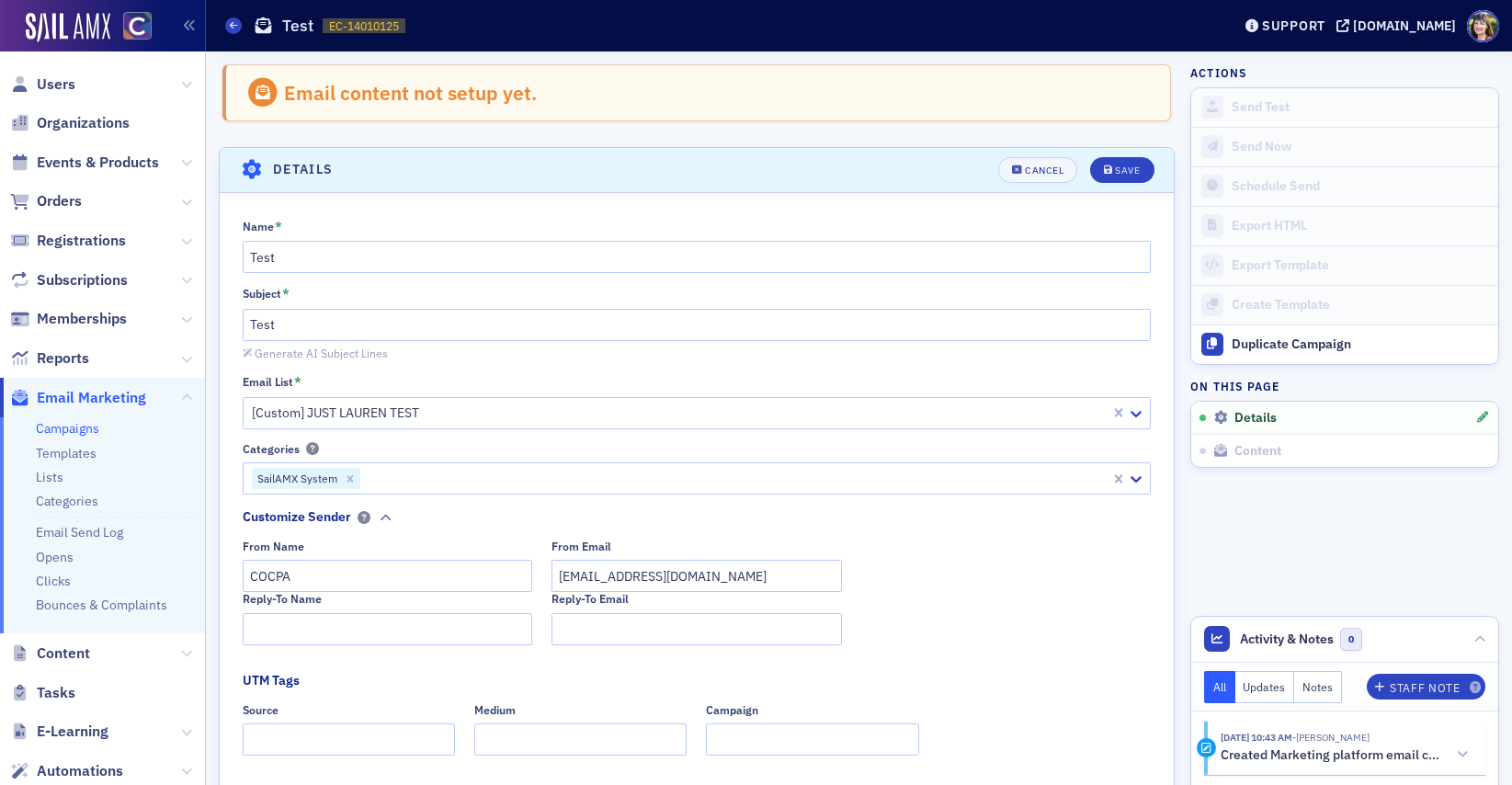
click at [84, 390] on span "Email Marketing" at bounding box center [92, 398] width 110 height 20
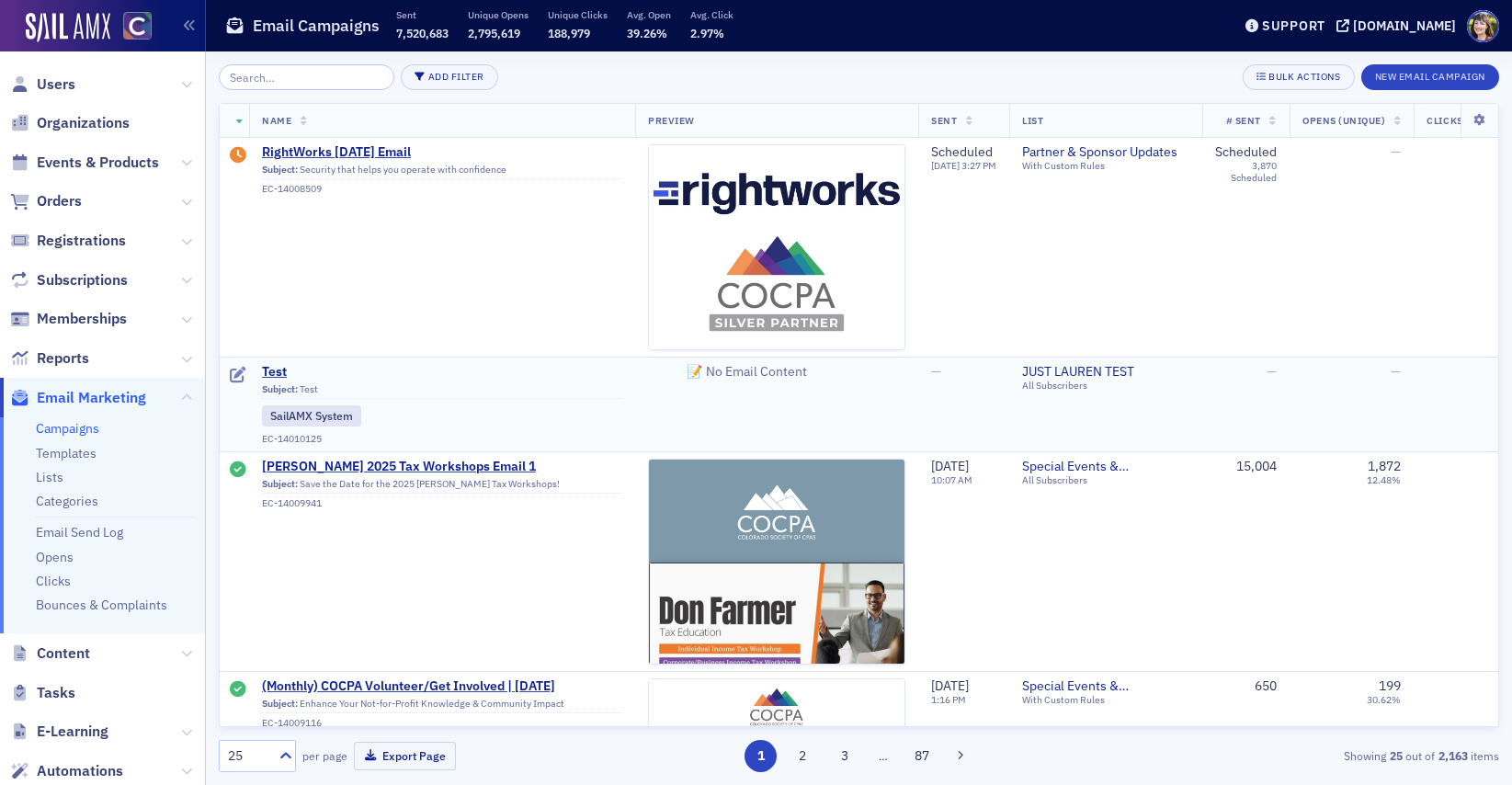
click at [1355, 391] on td "—" at bounding box center [1351, 404] width 124 height 95
click at [1303, 73] on div "Bulk Actions" at bounding box center [1305, 77] width 72 height 10
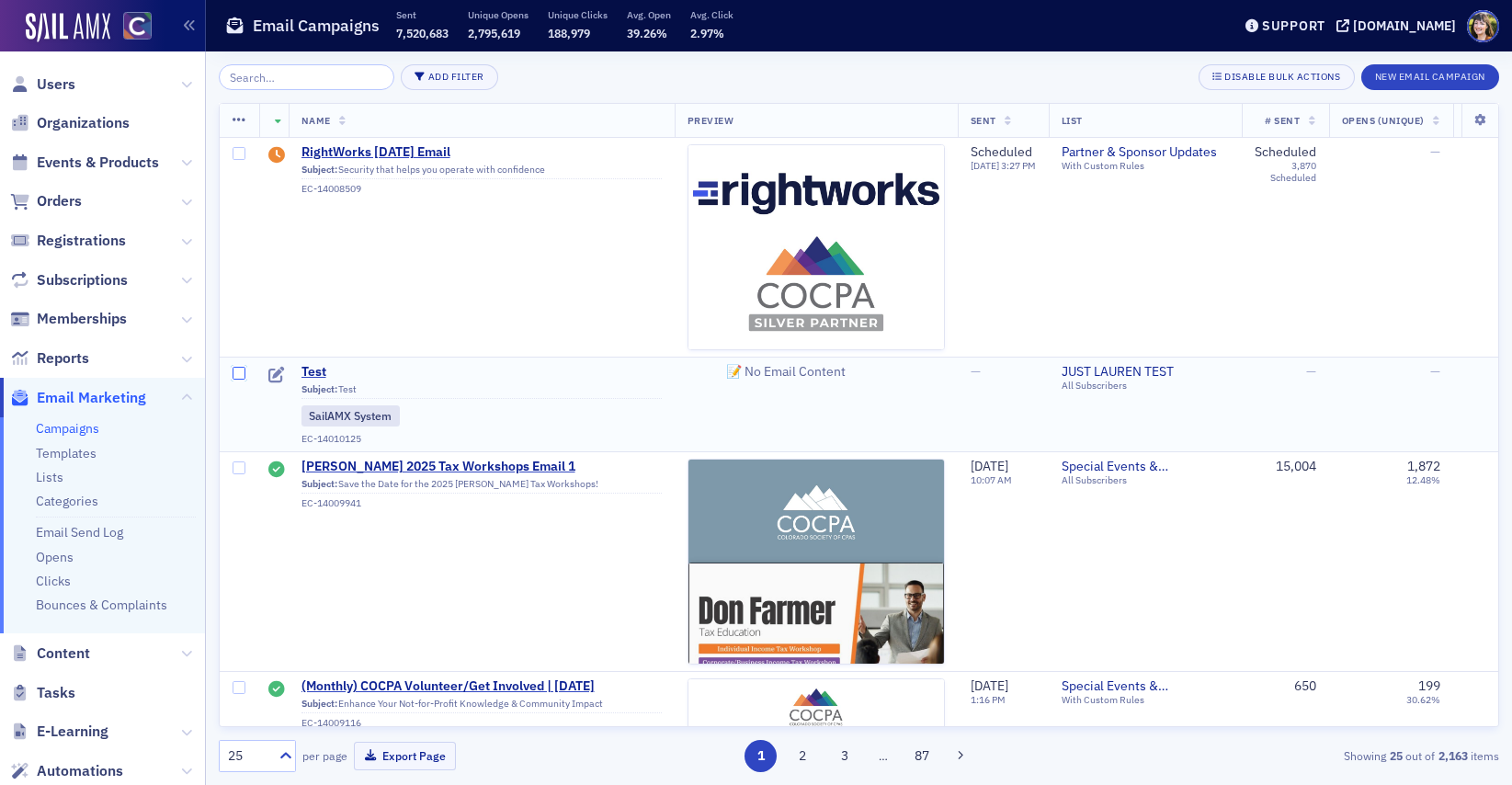
click at [238, 372] on input "checkbox" at bounding box center [240, 373] width 13 height 13
click at [241, 124] on icon at bounding box center [240, 120] width 14 height 15
click at [267, 135] on icon "button" at bounding box center [267, 136] width 14 height 11
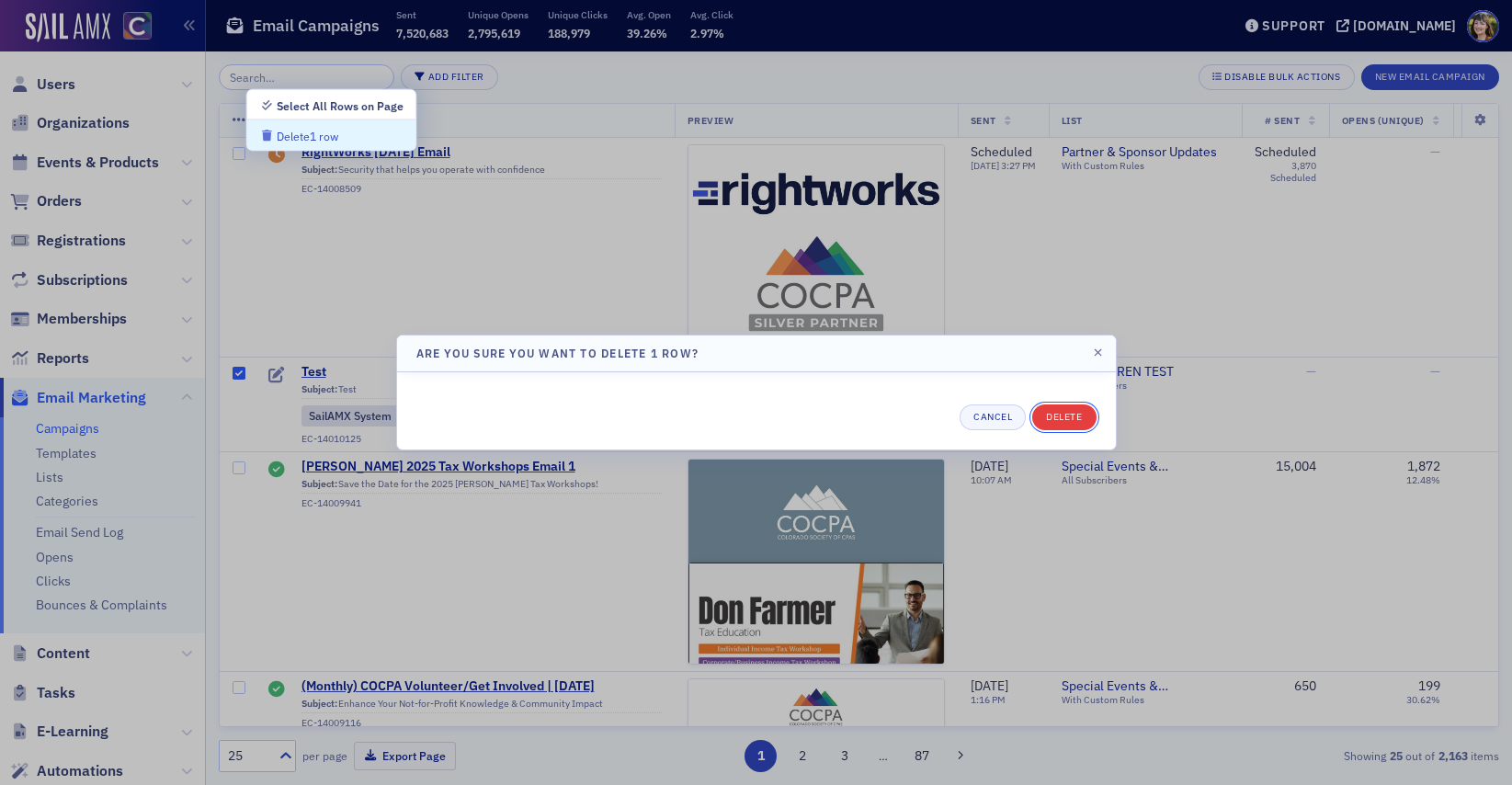
click at [1062, 417] on button "Delete" at bounding box center [1063, 417] width 63 height 26
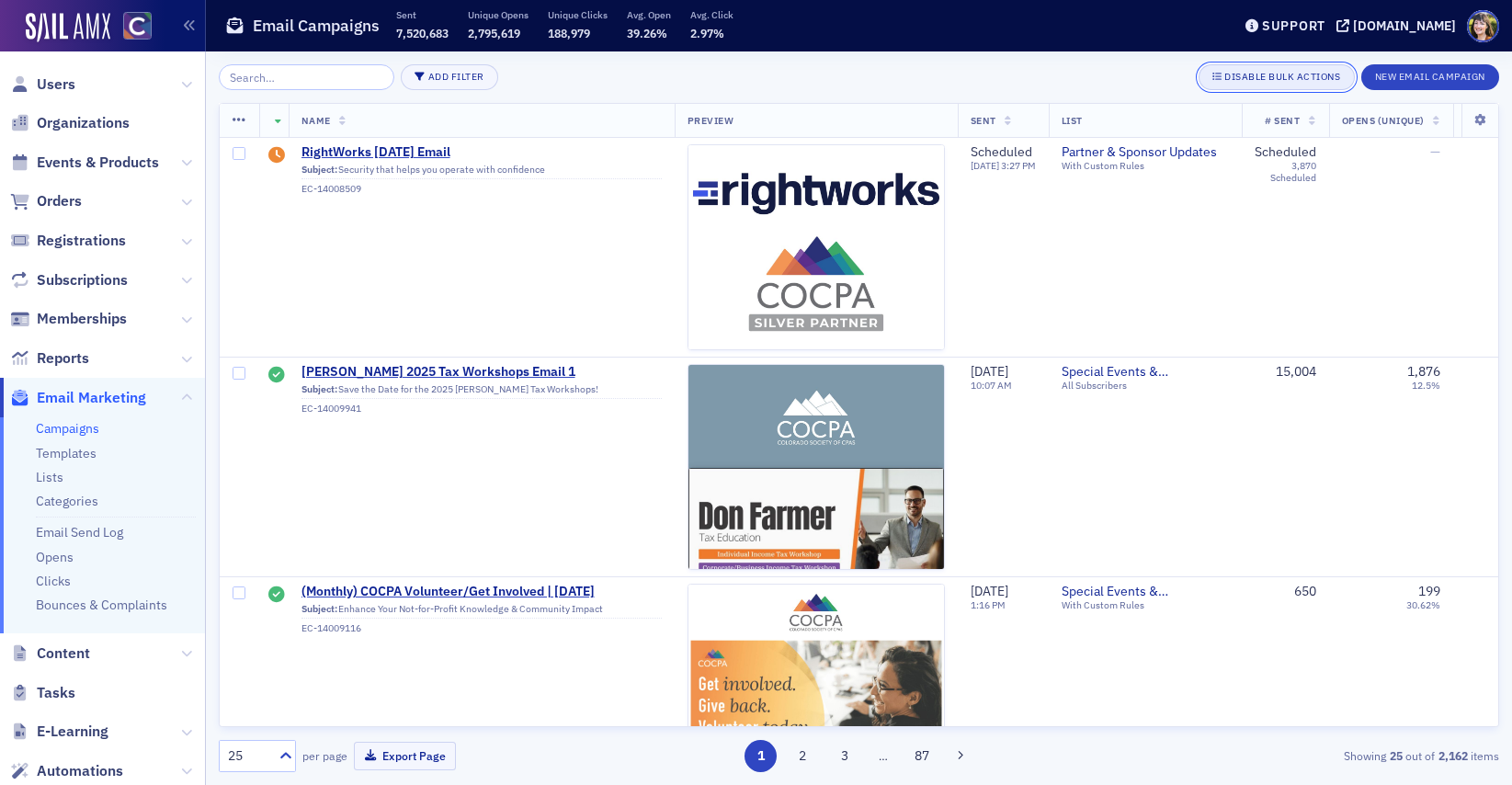
click at [1254, 73] on div "Disable Bulk Actions" at bounding box center [1282, 77] width 116 height 10
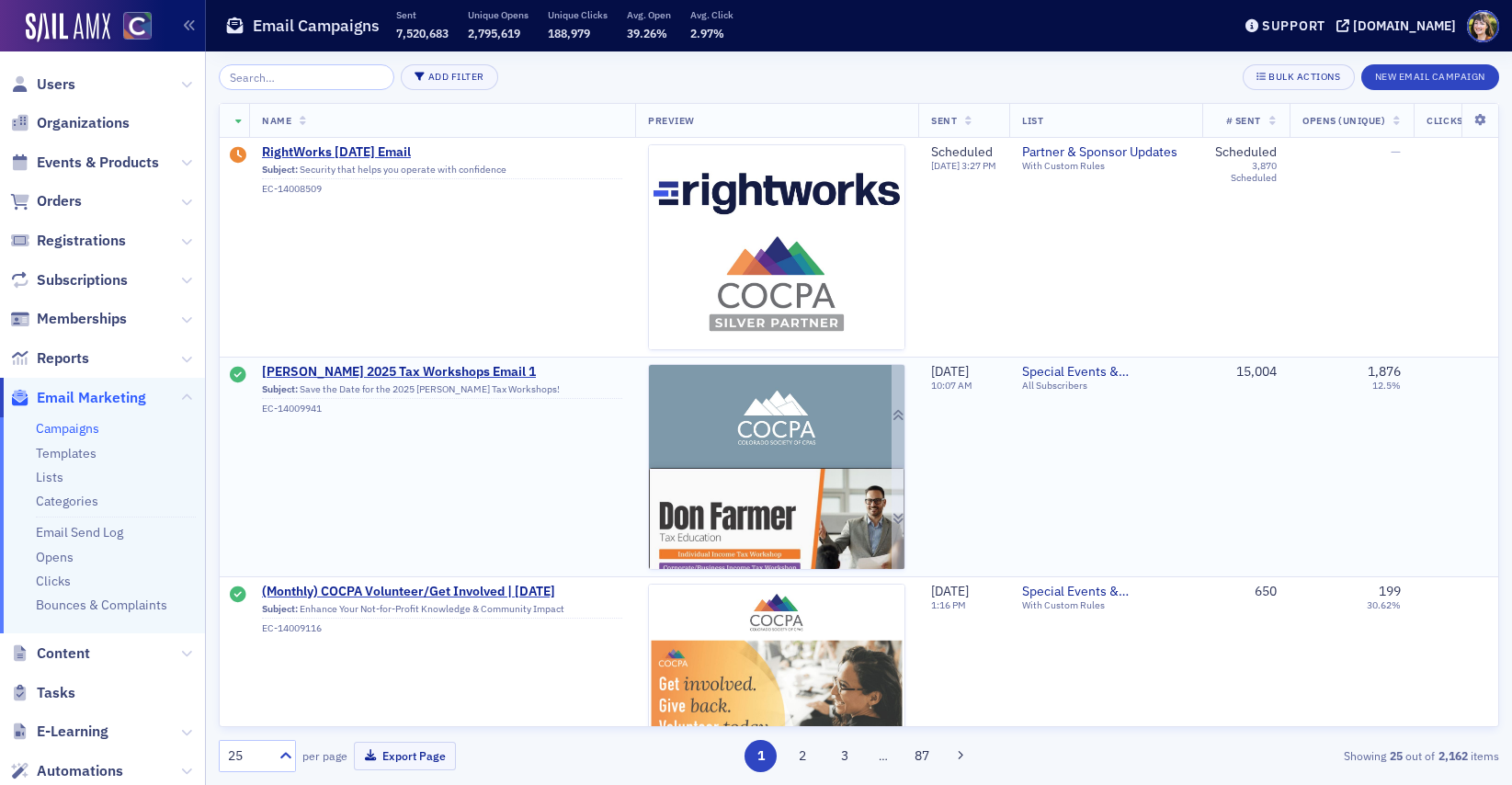
click at [817, 472] on img at bounding box center [776, 678] width 256 height 628
